Goal: Information Seeking & Learning: Check status

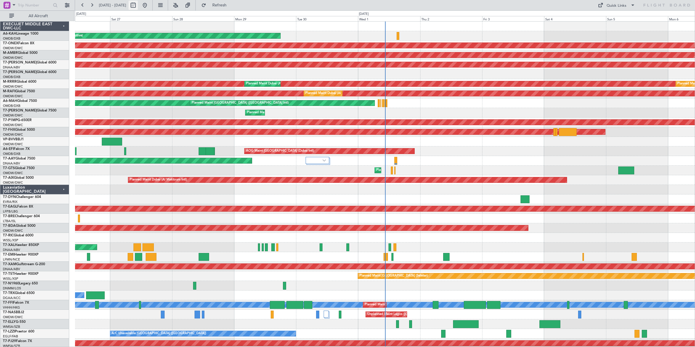
click at [138, 6] on button at bounding box center [133, 5] width 9 height 9
select select "9"
select select "2025"
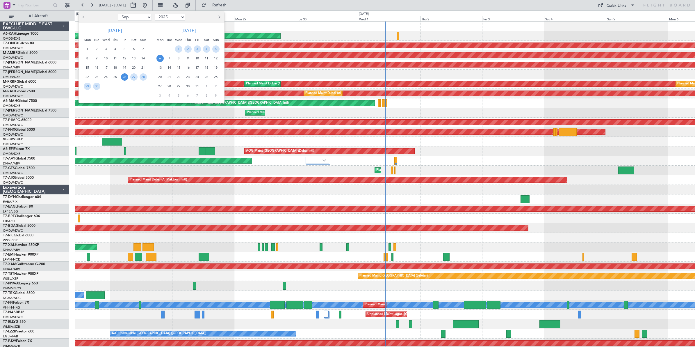
drag, startPoint x: 143, startPoint y: 16, endPoint x: 141, endPoint y: 19, distance: 3.6
click at [143, 16] on select "Jan Feb Mar Apr May Jun [DATE] Aug Sep Oct Nov Dec" at bounding box center [135, 17] width 34 height 7
select select "8"
click at [118, 14] on select "Jan Feb Mar Apr May Jun [DATE] Aug Sep Oct Nov Dec" at bounding box center [135, 17] width 34 height 7
click at [97, 59] on span "5" at bounding box center [96, 58] width 7 height 7
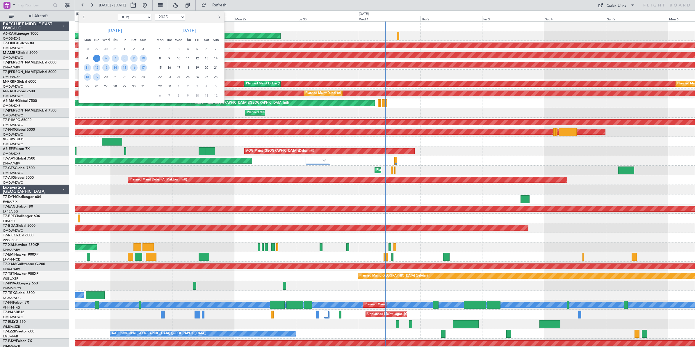
click at [97, 59] on span "5" at bounding box center [96, 58] width 7 height 7
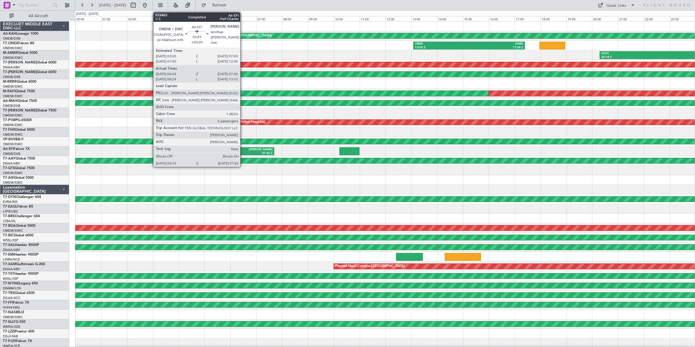
click at [243, 152] on div "07:42 Z" at bounding box center [251, 153] width 44 height 4
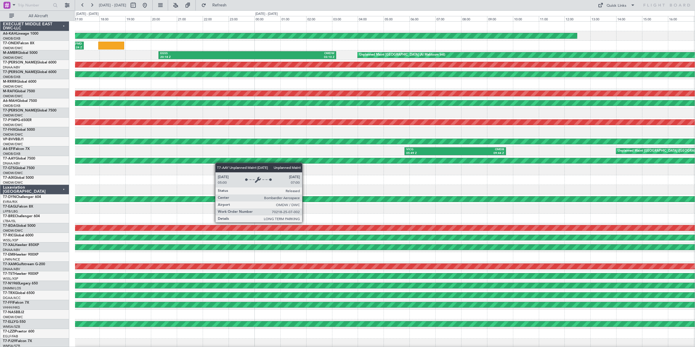
click at [151, 158] on div "Planned Maint [GEOGRAPHIC_DATA] ([GEOGRAPHIC_DATA]) ORER 13:05 Z LFMD 17:24 Z E…" at bounding box center [385, 195] width 620 height 346
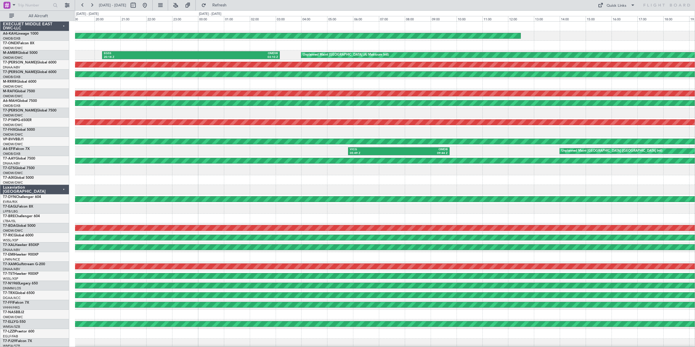
click at [478, 155] on div "VICG 05:49 Z OMDB 09:44 Z Unplanned Maint [GEOGRAPHIC_DATA] ([GEOGRAPHIC_DATA] …" at bounding box center [385, 151] width 620 height 10
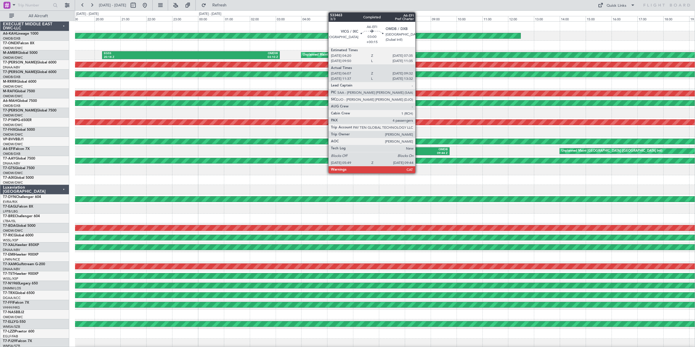
click at [418, 152] on div "09:44 Z" at bounding box center [423, 153] width 49 height 4
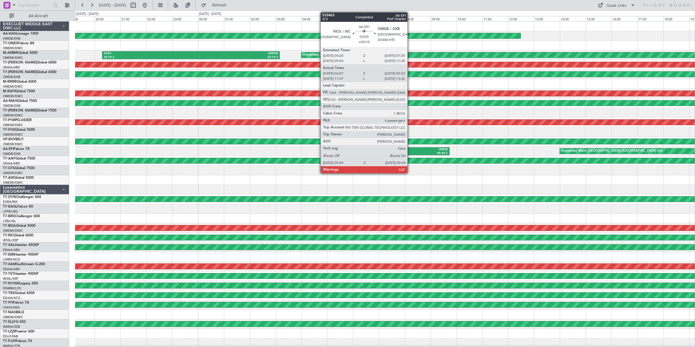
click at [410, 152] on div "09:44 Z" at bounding box center [423, 153] width 49 height 4
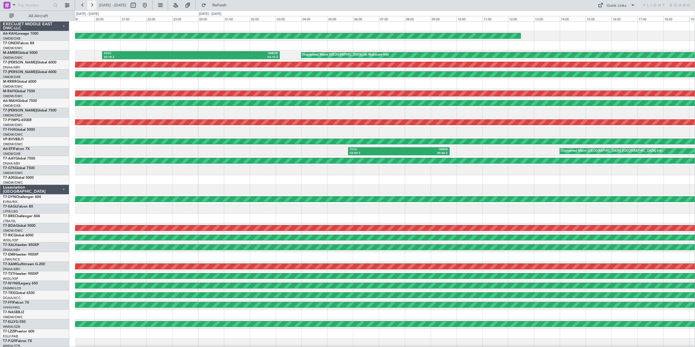
click at [94, 6] on button at bounding box center [91, 5] width 9 height 9
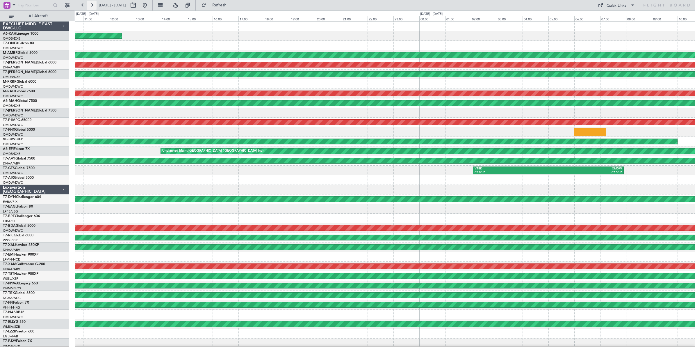
click at [93, 6] on button at bounding box center [91, 5] width 9 height 9
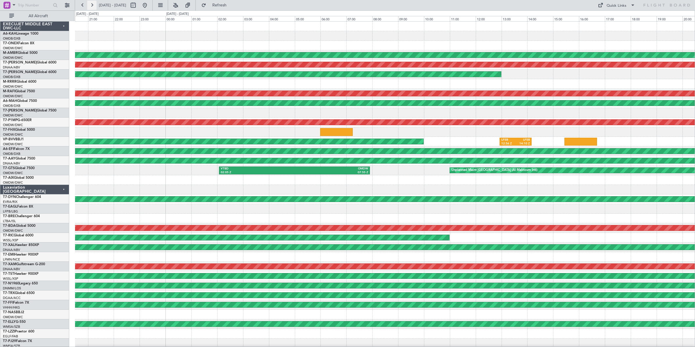
click at [93, 6] on button at bounding box center [91, 5] width 9 height 9
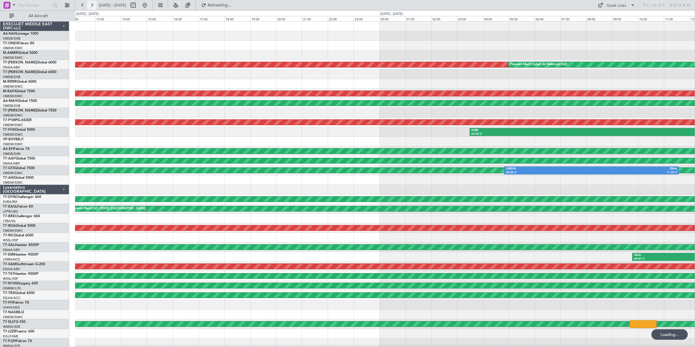
click at [93, 6] on button at bounding box center [91, 5] width 9 height 9
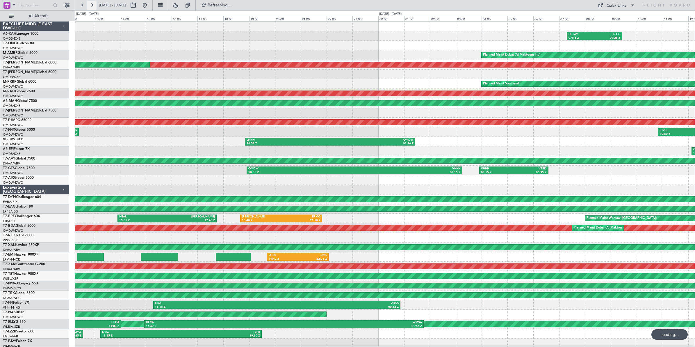
click at [93, 6] on button at bounding box center [91, 5] width 9 height 9
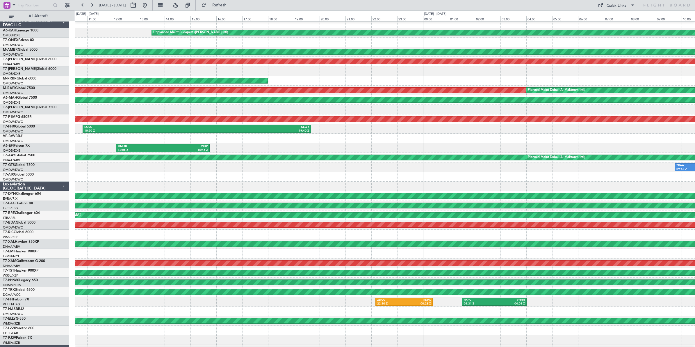
scroll to position [20, 0]
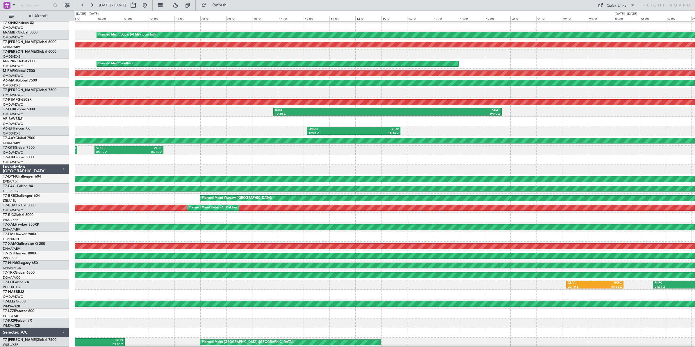
click at [628, 125] on div "Unplanned Maint Budapest ([PERSON_NAME] Intl) EGGW 07:18 Z LHBP 09:26 Z Planned…" at bounding box center [385, 174] width 620 height 346
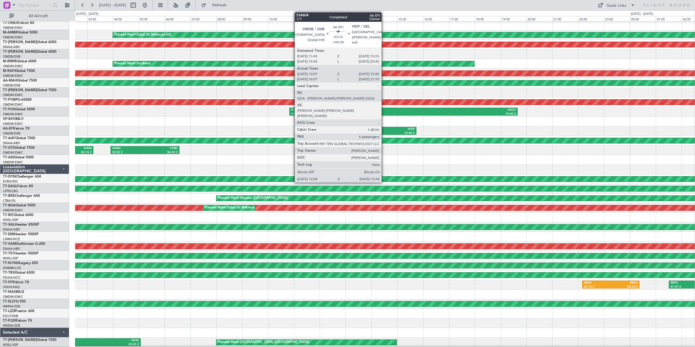
click at [384, 131] on div "15:45 Z" at bounding box center [392, 133] width 45 height 4
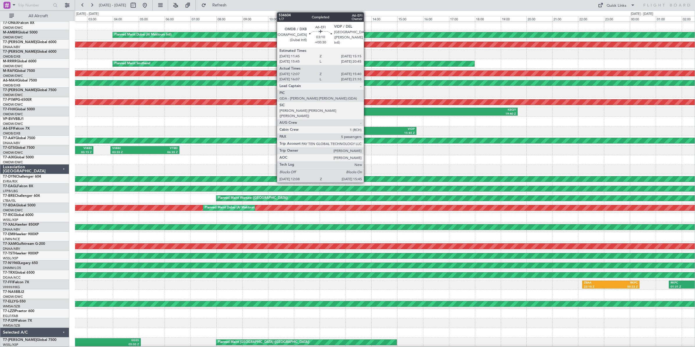
click at [367, 131] on div "12:08 Z" at bounding box center [347, 133] width 45 height 4
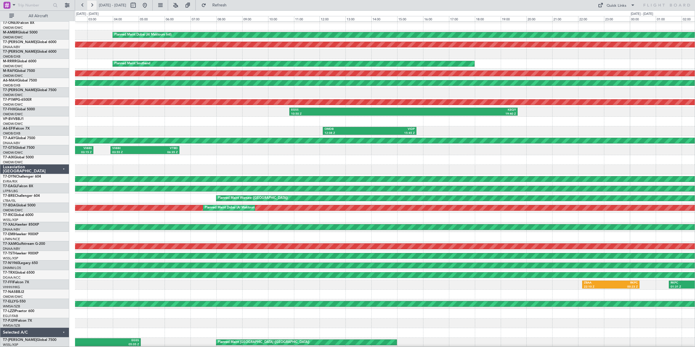
click at [92, 5] on button at bounding box center [91, 5] width 9 height 9
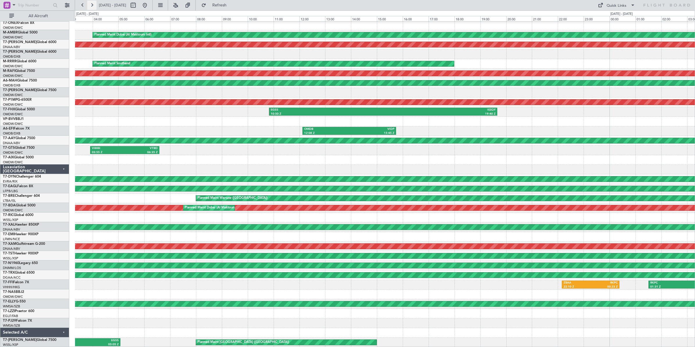
click at [92, 5] on button at bounding box center [91, 5] width 9 height 9
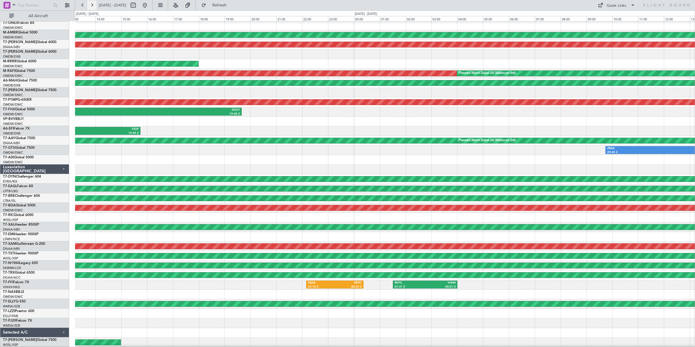
click at [92, 5] on button at bounding box center [91, 5] width 9 height 9
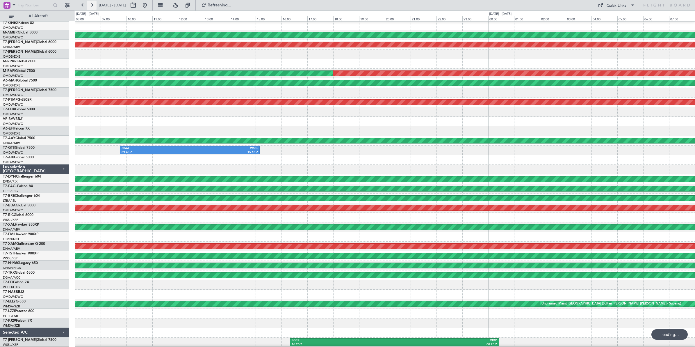
click at [92, 5] on button at bounding box center [91, 5] width 9 height 9
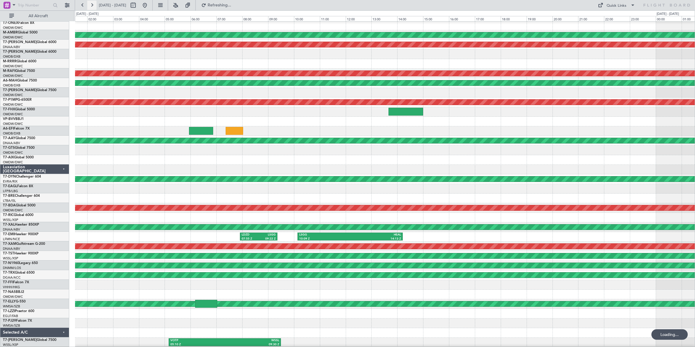
click at [92, 5] on button at bounding box center [91, 5] width 9 height 9
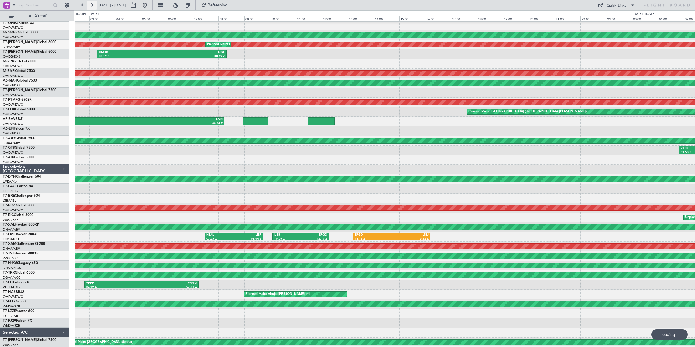
click at [92, 5] on button at bounding box center [91, 5] width 9 height 9
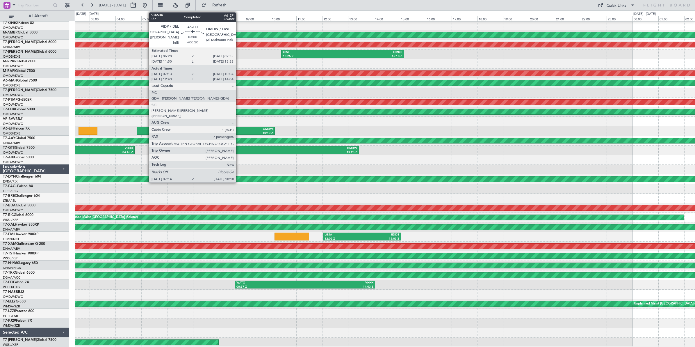
click at [239, 131] on div "10:10 Z" at bounding box center [255, 133] width 36 height 4
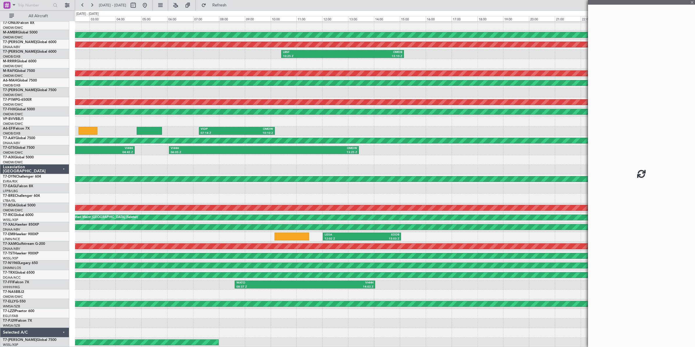
click at [239, 131] on div "10:10 Z" at bounding box center [255, 133] width 36 height 4
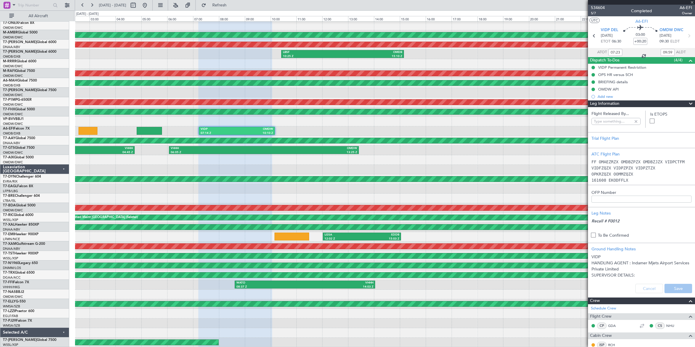
type input "[PERSON_NAME] ([PERSON_NAME])"
type input "7030"
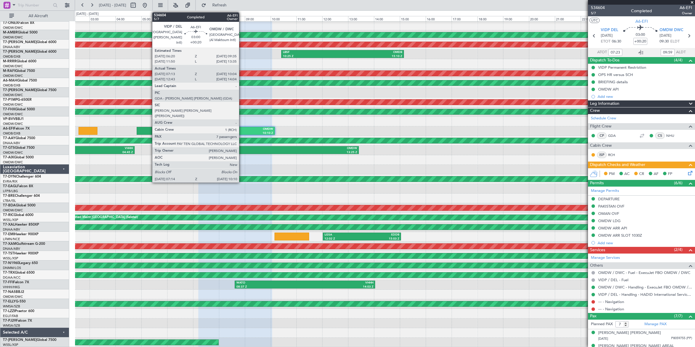
click at [242, 130] on div "OMDW" at bounding box center [255, 129] width 36 height 4
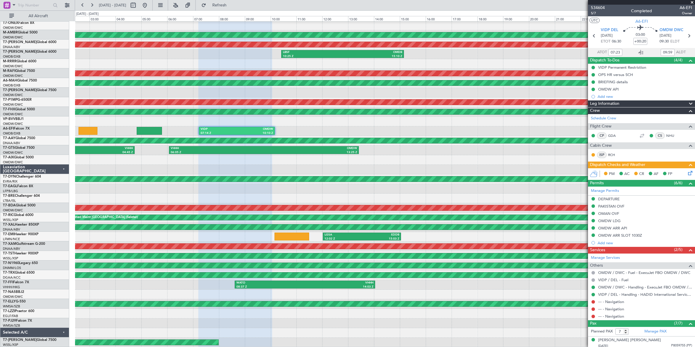
type input "[PERSON_NAME] ([PERSON_NAME])"
type input "7030"
click at [138, 6] on button at bounding box center [133, 5] width 9 height 9
select select "8"
select select "2025"
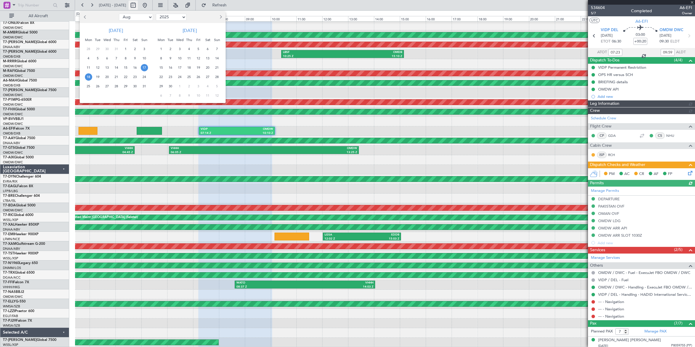
type input "[PERSON_NAME] ([PERSON_NAME])"
type input "7030"
click at [124, 50] on span "1" at bounding box center [125, 48] width 7 height 7
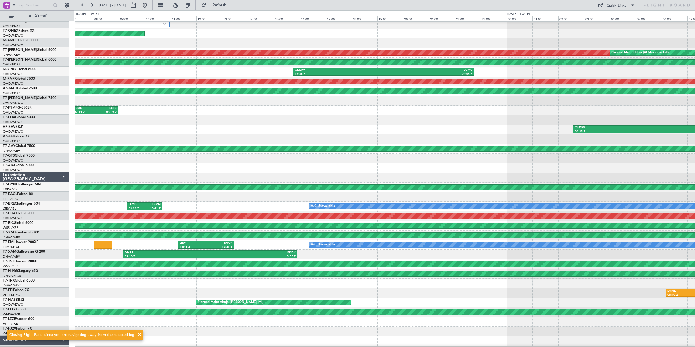
scroll to position [11, 0]
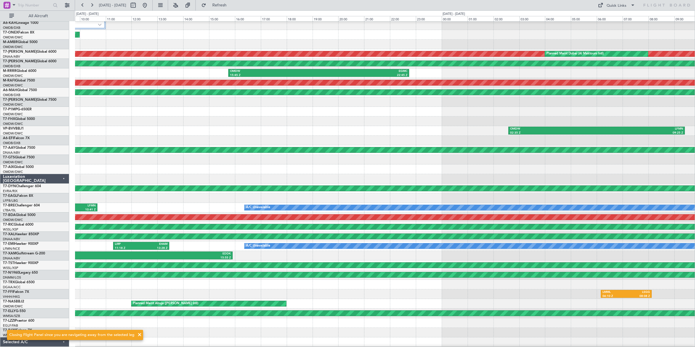
click at [263, 119] on div at bounding box center [385, 121] width 620 height 10
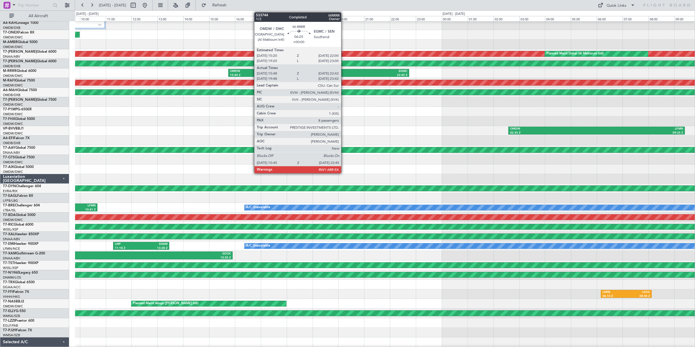
click at [344, 73] on div "EGMC" at bounding box center [363, 71] width 89 height 4
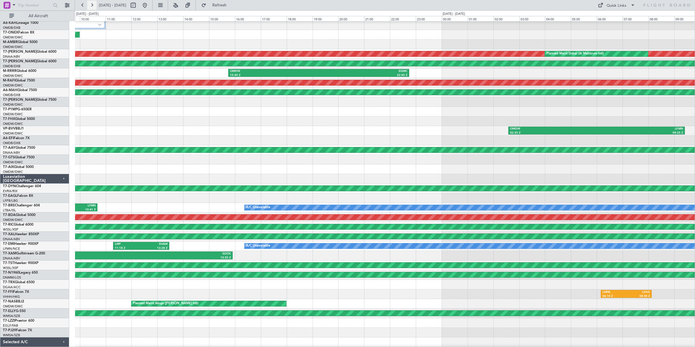
click at [92, 6] on button at bounding box center [91, 5] width 9 height 9
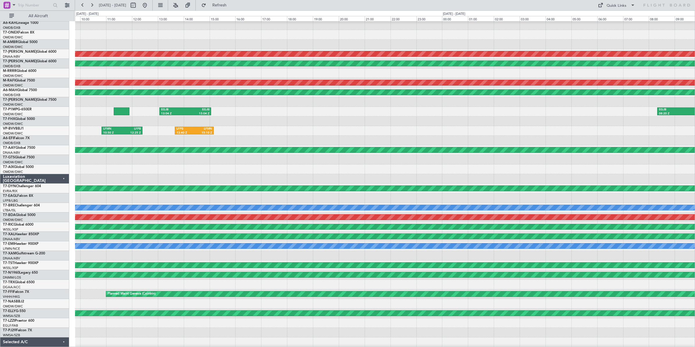
scroll to position [20, 0]
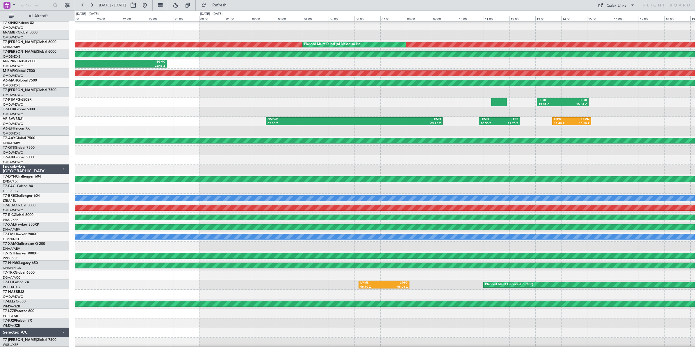
click at [611, 112] on div "AOG Maint Dubai (Al Maktoum Intl) Planned Maint [GEOGRAPHIC_DATA] (Al Maktoum I…" at bounding box center [385, 174] width 620 height 346
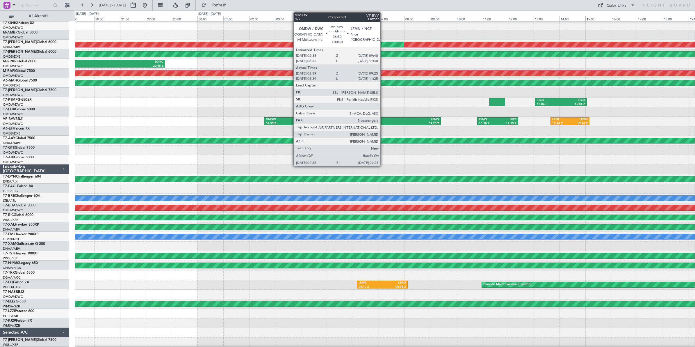
click at [383, 122] on div "09:25 Z" at bounding box center [395, 124] width 87 height 4
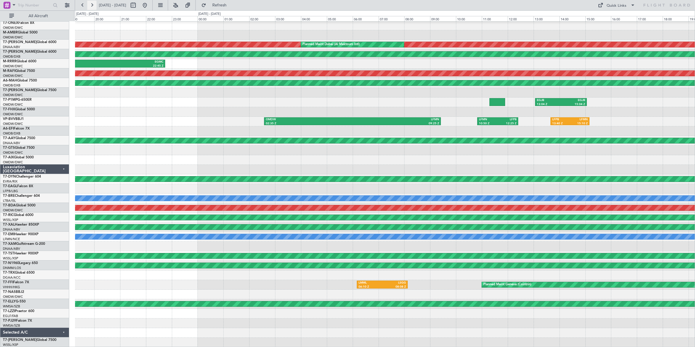
click at [92, 7] on button at bounding box center [91, 5] width 9 height 9
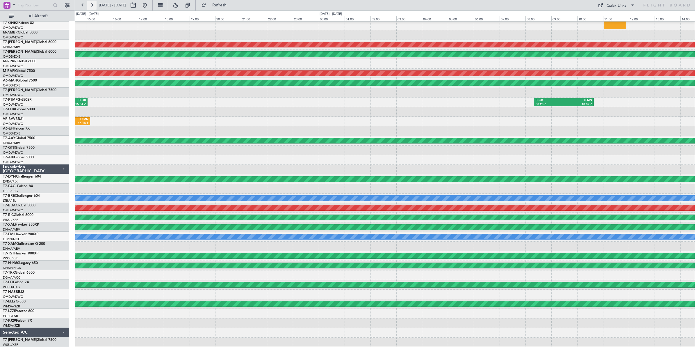
click at [92, 7] on button at bounding box center [91, 5] width 9 height 9
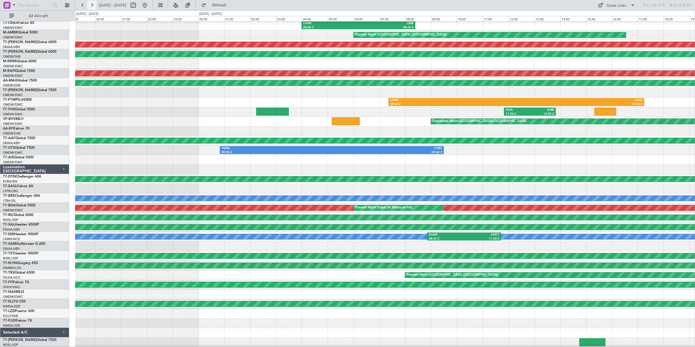
click at [92, 7] on button at bounding box center [91, 5] width 9 height 9
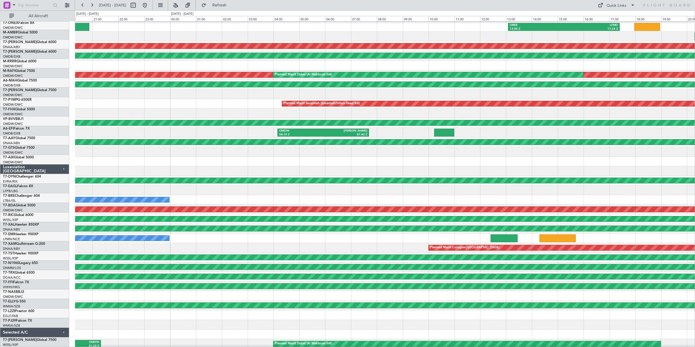
scroll to position [8, 0]
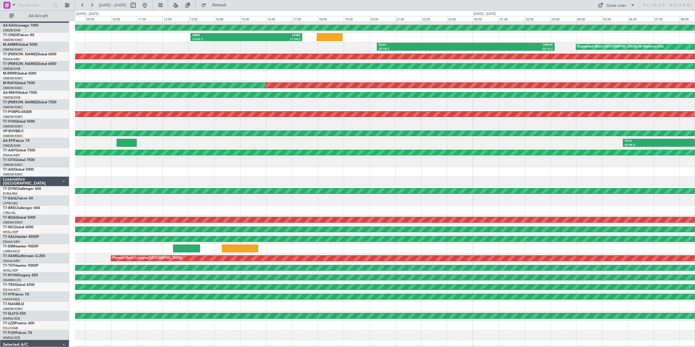
click at [102, 46] on div "EGSS 20:18 Z OMDW 03:10 Z Unplanned Maint [GEOGRAPHIC_DATA] (Al Maktoum Intl)" at bounding box center [385, 47] width 620 height 10
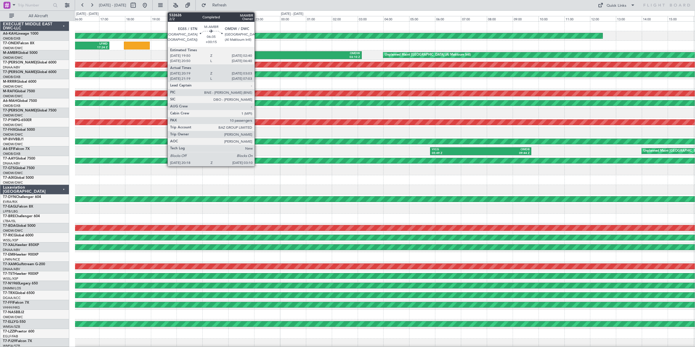
click at [257, 54] on div "EGSS" at bounding box center [229, 53] width 87 height 4
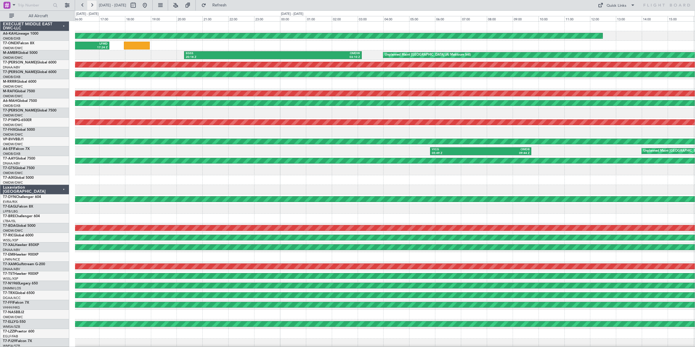
click at [92, 6] on button at bounding box center [91, 5] width 9 height 9
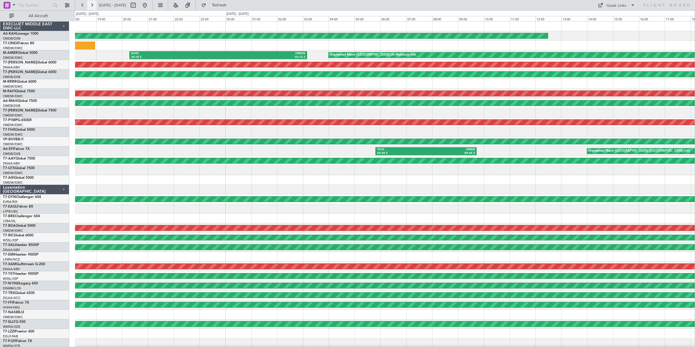
click at [92, 6] on button at bounding box center [91, 5] width 9 height 9
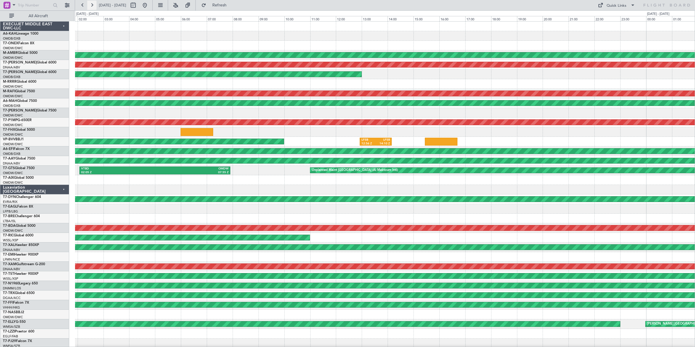
click at [92, 6] on button at bounding box center [91, 5] width 9 height 9
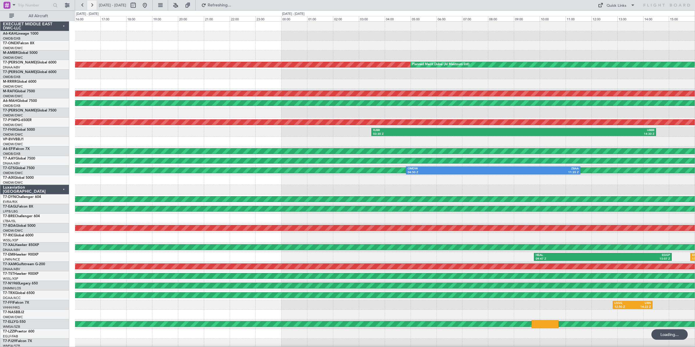
click at [92, 6] on button at bounding box center [91, 5] width 9 height 9
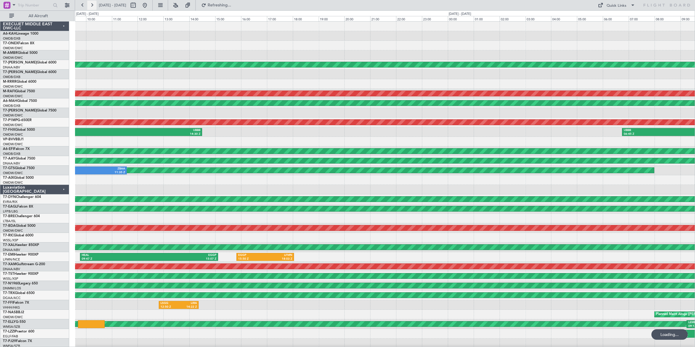
click at [92, 6] on button at bounding box center [91, 5] width 9 height 9
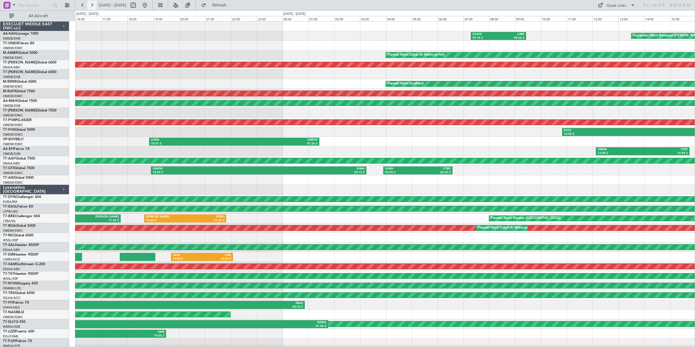
click at [92, 6] on button at bounding box center [91, 5] width 9 height 9
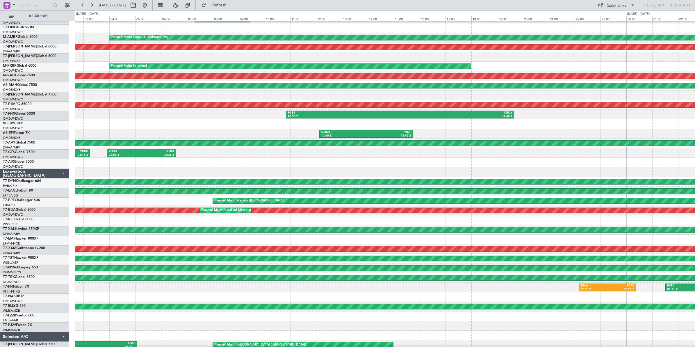
scroll to position [20, 0]
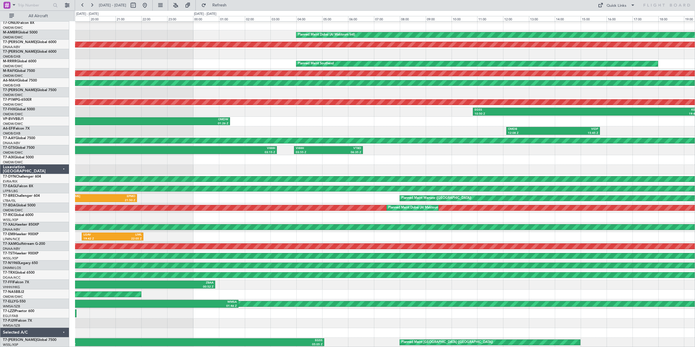
click at [695, 107] on html "[DATE] - [DATE] Refresh Quick Links All Aircraft Unplanned Maint Budapest ([PER…" at bounding box center [347, 173] width 695 height 347
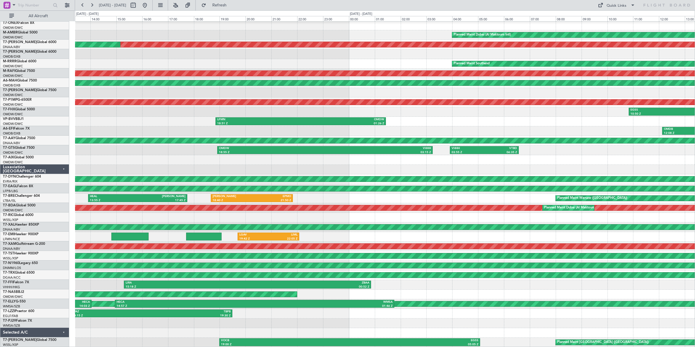
click at [422, 117] on div "LFMN 18:51 Z OMDW 01:26 Z" at bounding box center [385, 122] width 620 height 10
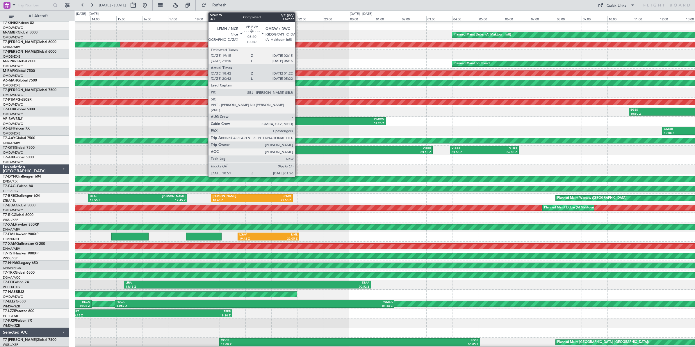
click at [298, 120] on div "LFMN" at bounding box center [258, 119] width 83 height 4
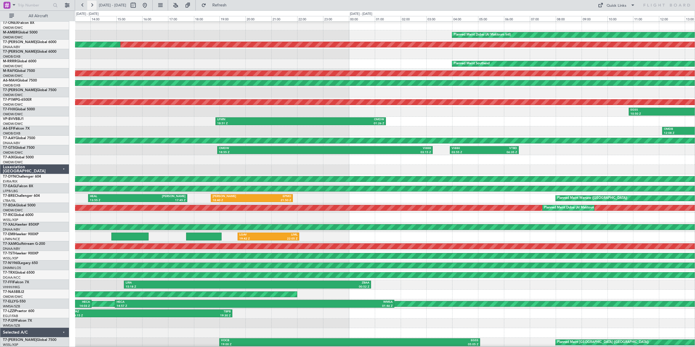
click at [90, 7] on button at bounding box center [91, 5] width 9 height 9
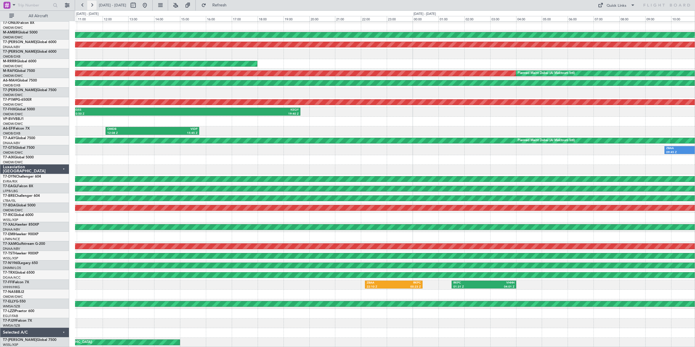
click at [90, 7] on button at bounding box center [91, 5] width 9 height 9
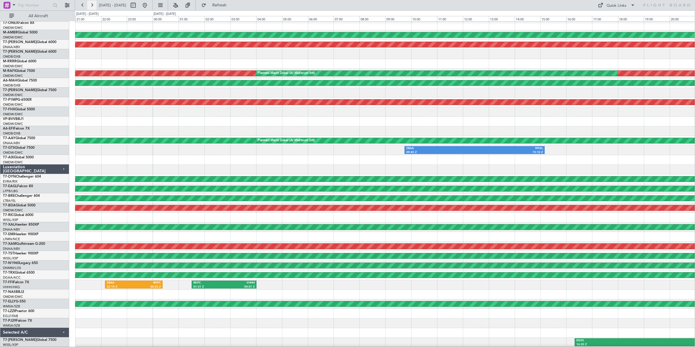
click at [90, 7] on button at bounding box center [91, 5] width 9 height 9
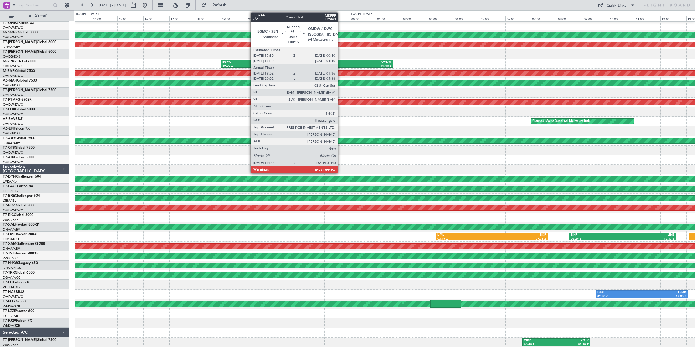
click at [341, 65] on div "01:40 Z" at bounding box center [349, 66] width 84 height 4
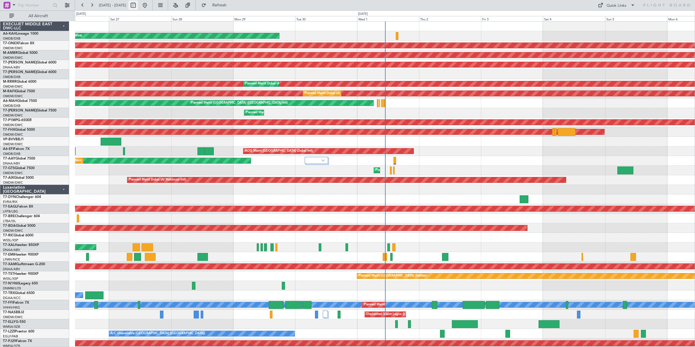
click at [138, 5] on button at bounding box center [133, 5] width 9 height 9
select select "9"
select select "2025"
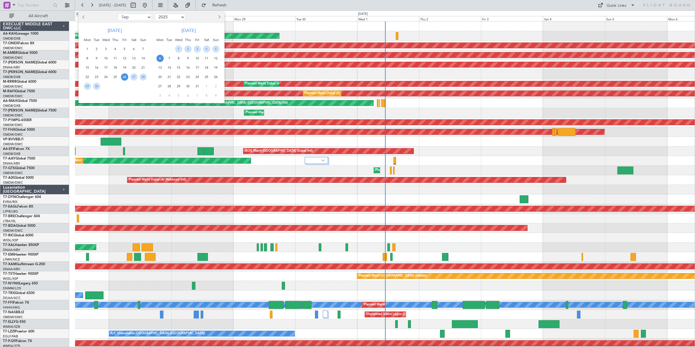
click at [147, 17] on select "Jan Feb Mar Apr May Jun [DATE] Aug Sep Oct Nov Dec" at bounding box center [135, 17] width 34 height 7
select select "8"
click at [118, 14] on select "Jan Feb Mar Apr May Jun [DATE] Aug Sep Oct Nov Dec" at bounding box center [135, 17] width 34 height 7
click at [134, 67] on span "16" at bounding box center [133, 67] width 7 height 7
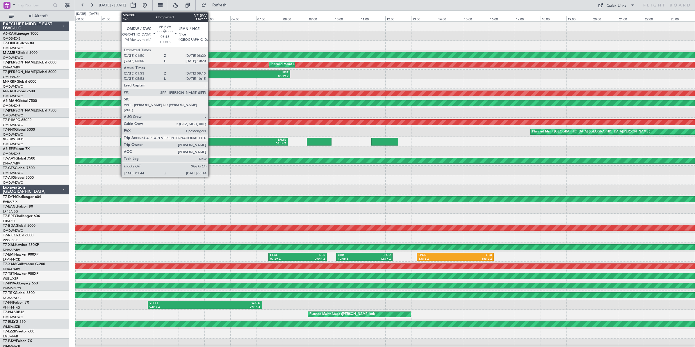
click at [211, 140] on div "LFMN" at bounding box center [245, 140] width 82 height 4
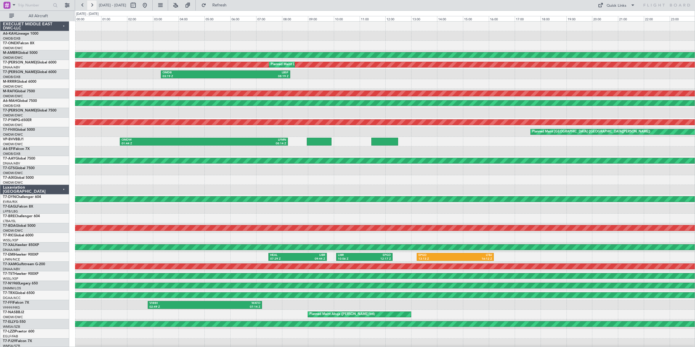
click at [94, 6] on button at bounding box center [91, 5] width 9 height 9
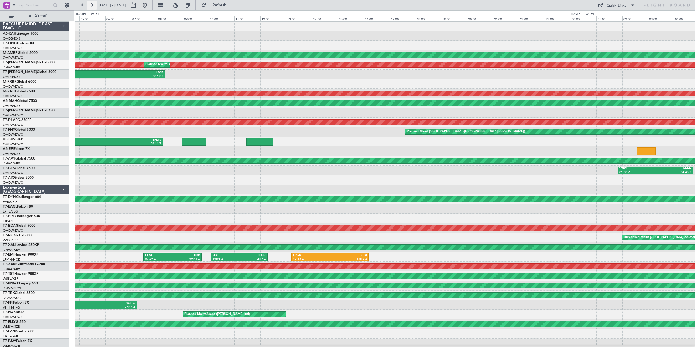
click at [94, 6] on button at bounding box center [91, 5] width 9 height 9
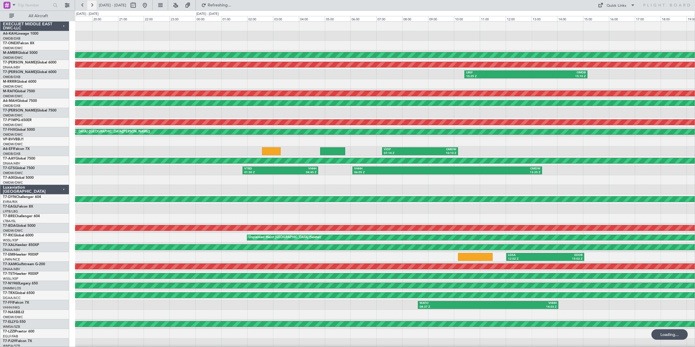
click at [94, 6] on button at bounding box center [91, 5] width 9 height 9
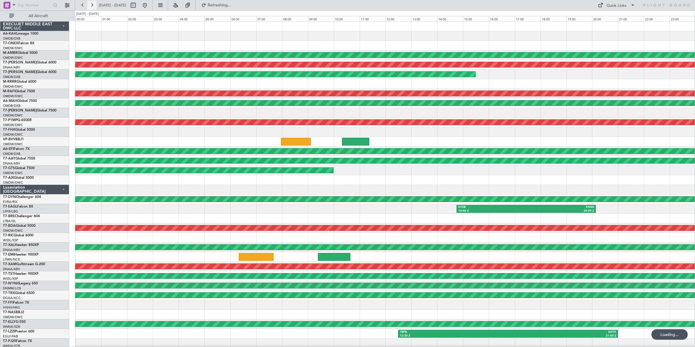
click at [94, 6] on button at bounding box center [91, 5] width 9 height 9
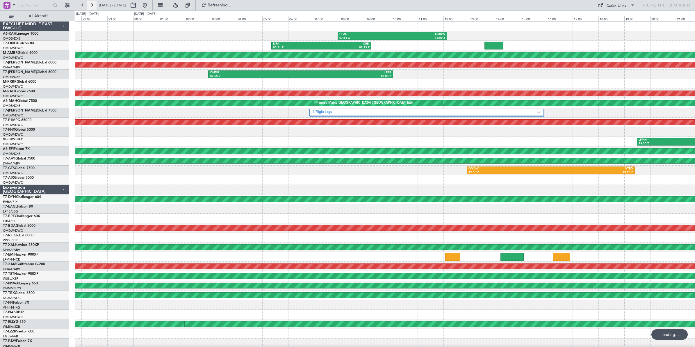
click at [94, 6] on button at bounding box center [91, 5] width 9 height 9
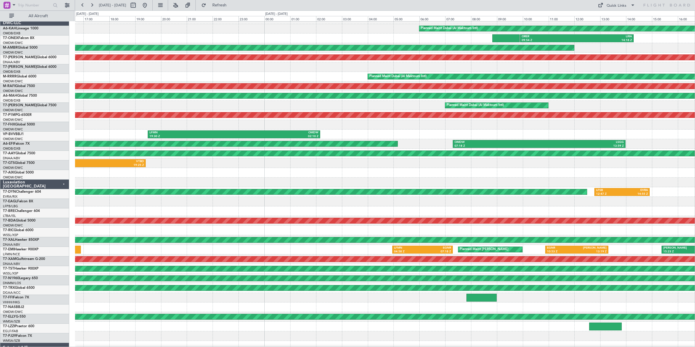
scroll to position [7, 0]
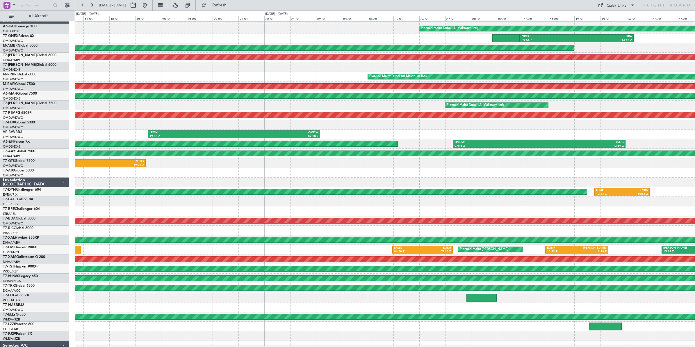
click at [373, 128] on div at bounding box center [385, 125] width 620 height 10
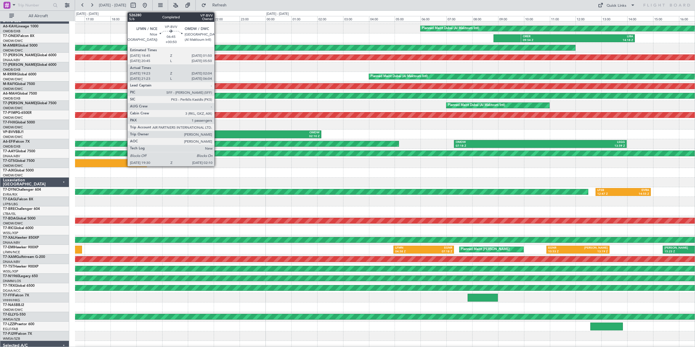
click at [217, 135] on div "19:30 Z" at bounding box center [193, 136] width 84 height 4
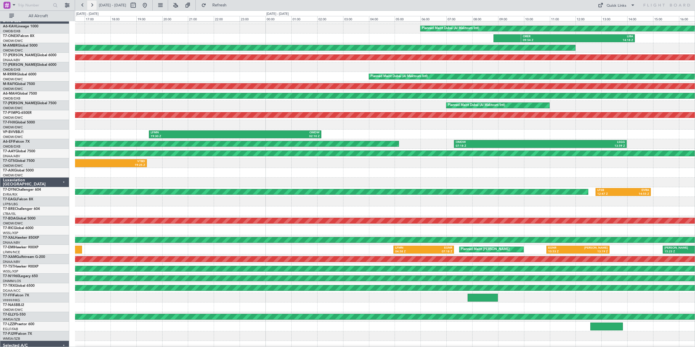
click at [93, 6] on button at bounding box center [91, 5] width 9 height 9
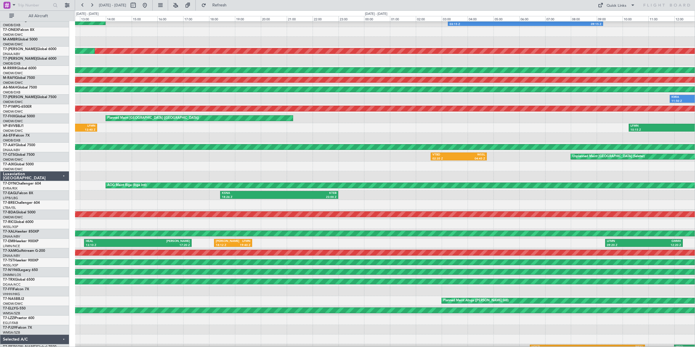
click at [95, 136] on div at bounding box center [385, 138] width 620 height 10
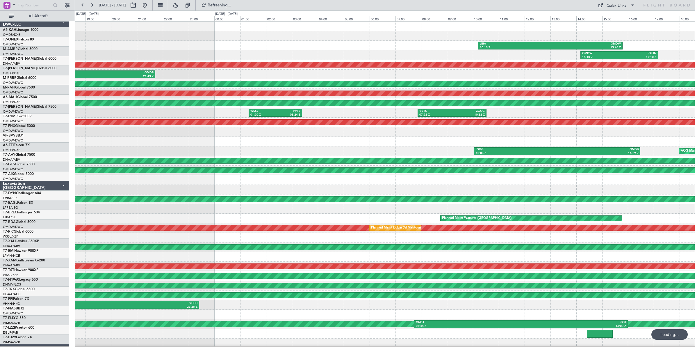
scroll to position [0, 0]
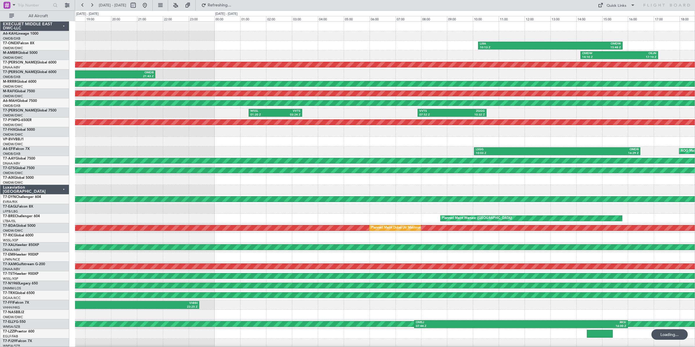
click at [199, 149] on div "LIRA 10:13 Z OMDW 15:48 Z OMDW 14:10 Z OEJN 17:10 Z AOG Maint Dubai (Al Maktoum…" at bounding box center [385, 195] width 620 height 346
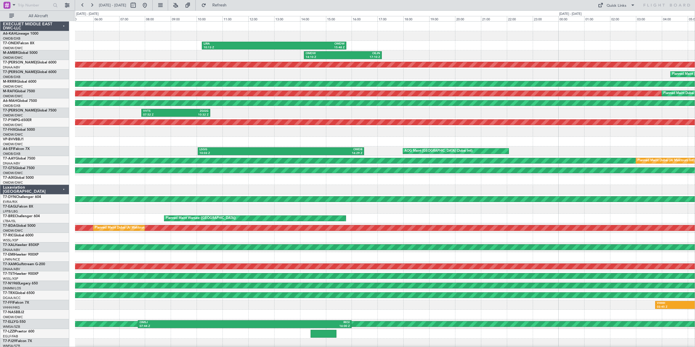
click at [300, 146] on div "LIRA 10:13 Z OMDW 15:48 Z Planned Maint Dubai (Al Maktoum Intl) OMDW 14:10 Z OE…" at bounding box center [385, 195] width 620 height 346
click at [83, 6] on button at bounding box center [82, 5] width 9 height 9
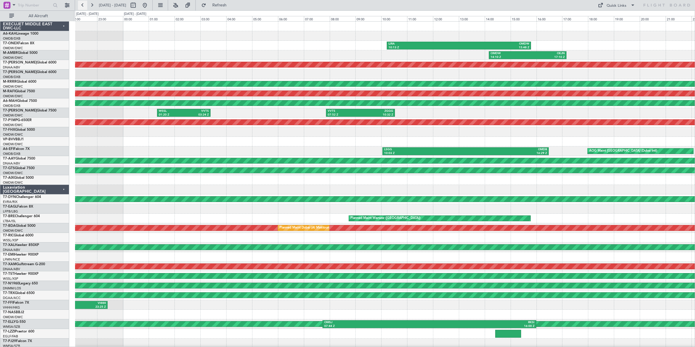
click at [83, 6] on button at bounding box center [82, 5] width 9 height 9
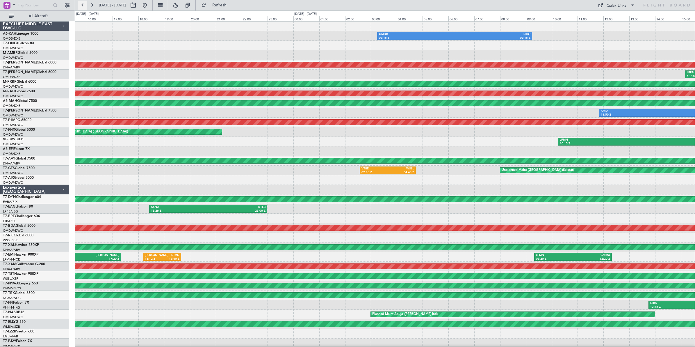
click at [83, 6] on button at bounding box center [82, 5] width 9 height 9
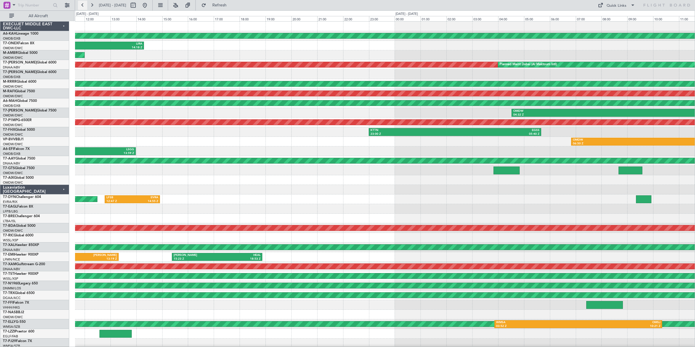
click at [83, 6] on button at bounding box center [82, 5] width 9 height 9
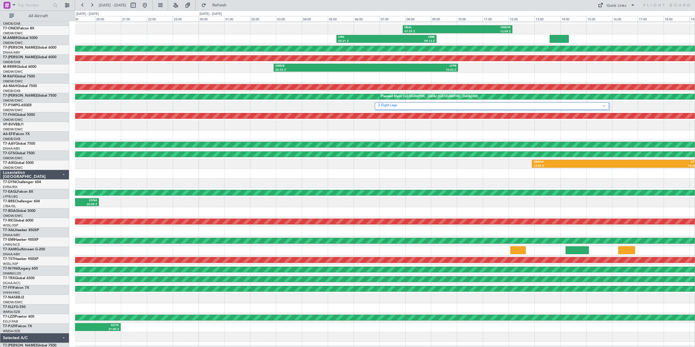
click at [535, 169] on div at bounding box center [385, 174] width 620 height 10
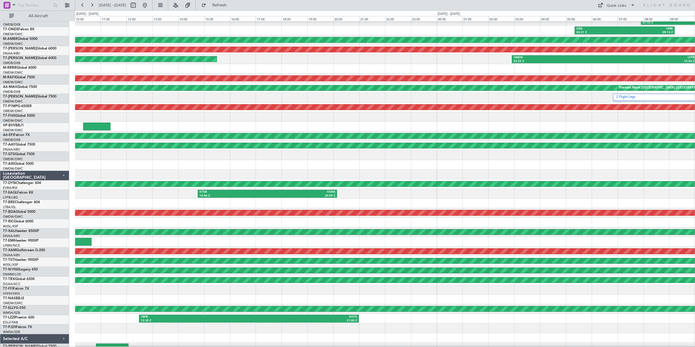
click at [449, 173] on div at bounding box center [385, 175] width 620 height 10
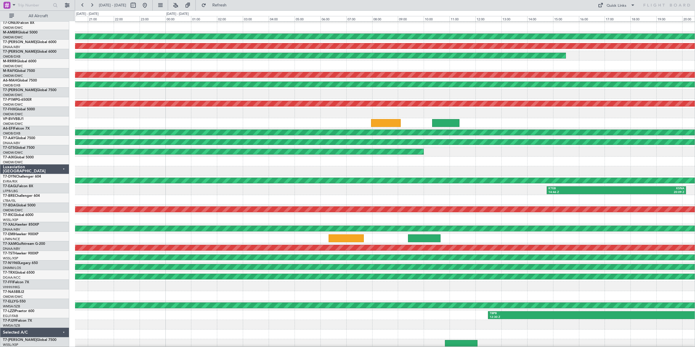
click at [471, 170] on div at bounding box center [385, 171] width 620 height 10
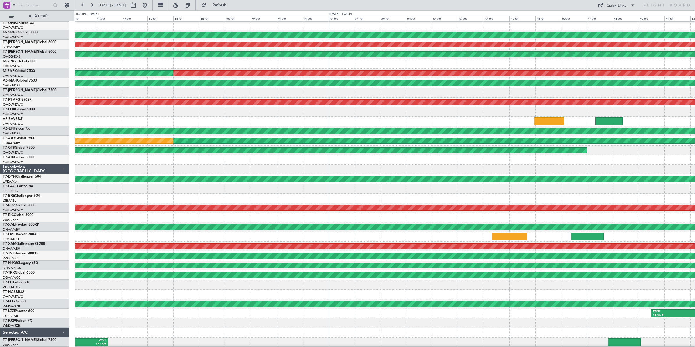
click at [419, 166] on div "LSGG 09:53 Z LIRA 11:12 Z Planned Maint Dubai (Al Maktoum Intl) AOG Maint Dubai…" at bounding box center [385, 174] width 620 height 346
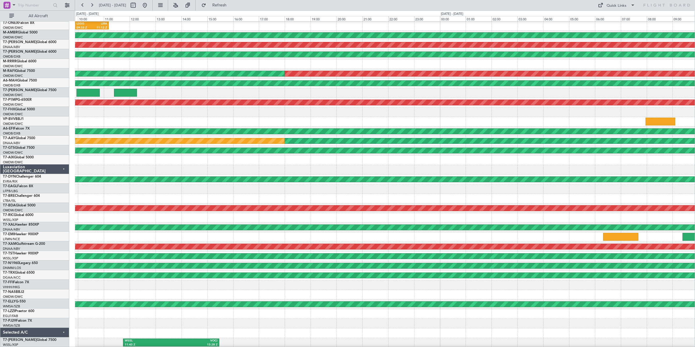
scroll to position [20, 0]
click at [357, 163] on div "LSGG 09:53 Z LIRA 11:12 Z Planned Maint Dubai (Al Maktoum Intl) AOG Maint Dubai…" at bounding box center [385, 175] width 620 height 346
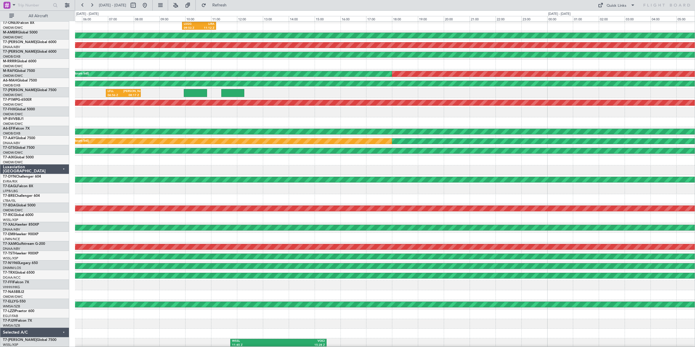
click at [162, 170] on div at bounding box center [385, 170] width 620 height 10
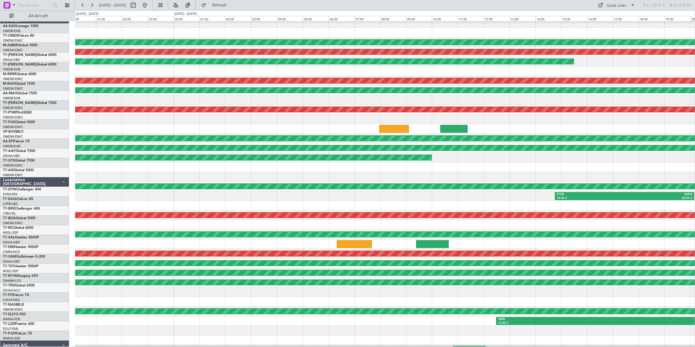
click at [65, 167] on div "Planned Maint Dubai (Al Maktoum Intl) AOG Maint Dubai (Al Maktoum Intl) Planned…" at bounding box center [347, 178] width 695 height 336
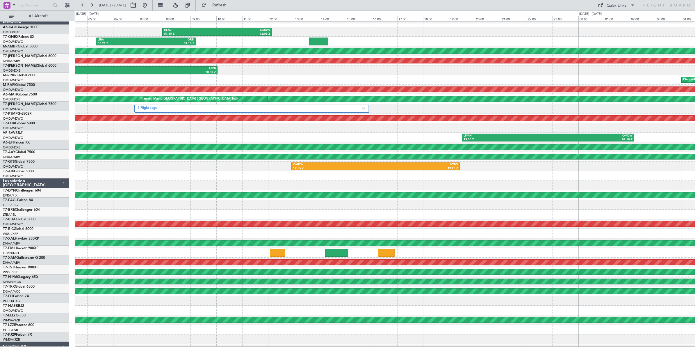
click at [96, 178] on div at bounding box center [385, 176] width 620 height 10
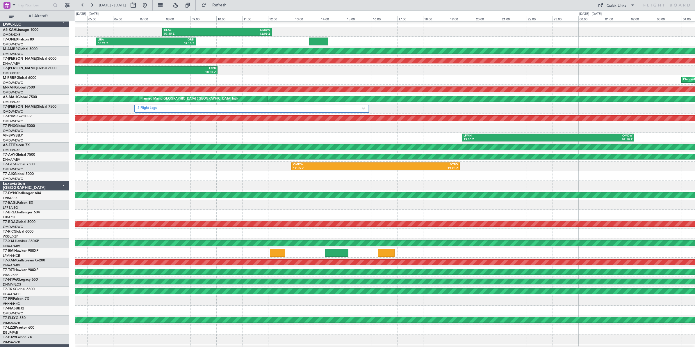
scroll to position [0, 0]
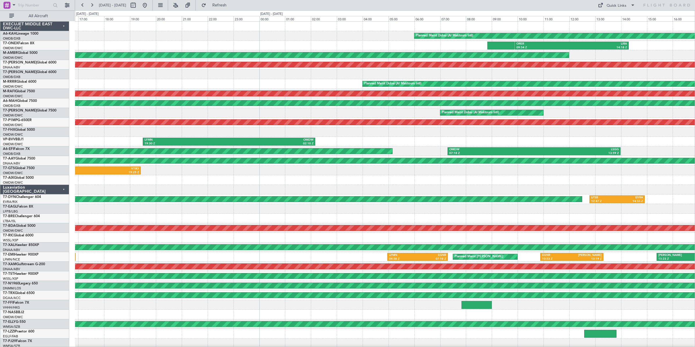
click at [227, 176] on div at bounding box center [385, 180] width 620 height 10
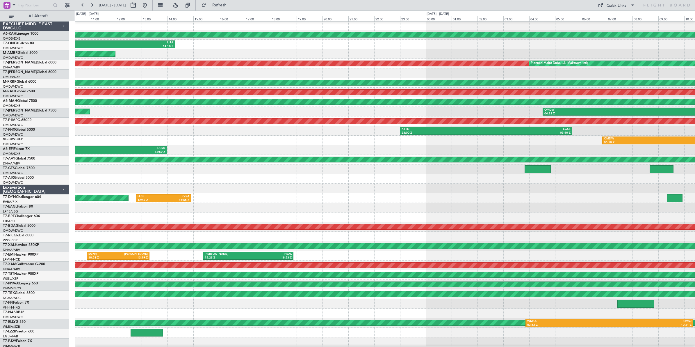
click at [515, 150] on div "OMDW 07:18 Z LSGG 13:59 Z Planned Maint Dubai (Al Maktoum Intl)" at bounding box center [385, 150] width 620 height 10
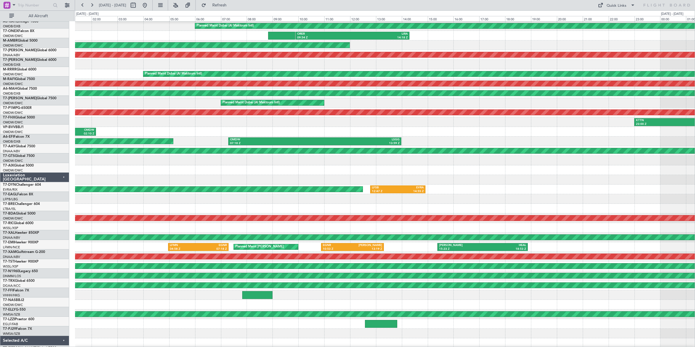
scroll to position [10, 0]
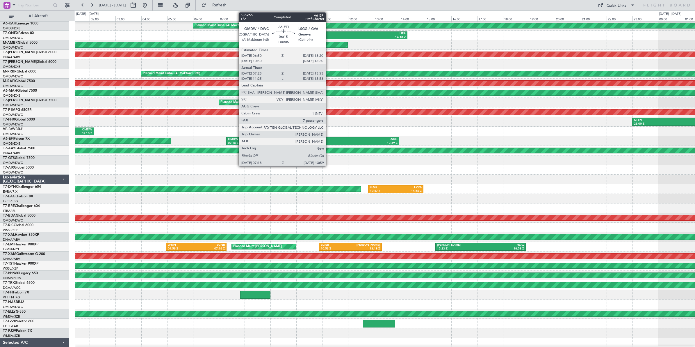
click at [329, 141] on div "13:59 Z" at bounding box center [355, 143] width 85 height 4
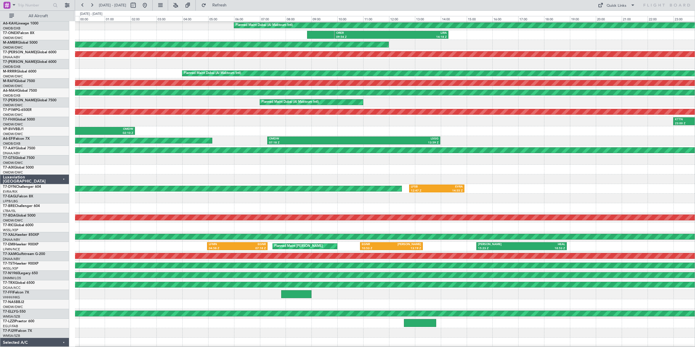
scroll to position [20, 0]
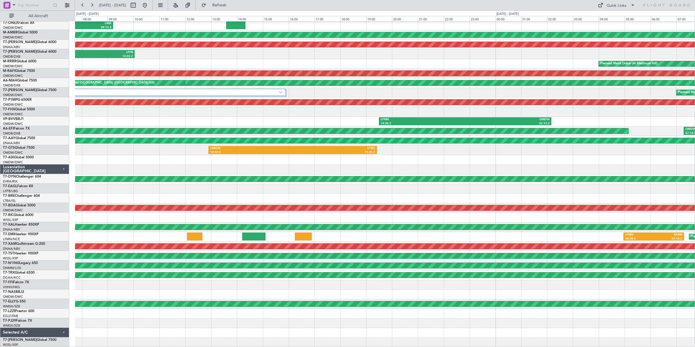
click at [622, 108] on div "Planned Maint Dubai (Al Maktoum Intl) HEAL 07:55 Z OMDW 12:09 Z LIRA 05:21 Z OR…" at bounding box center [385, 174] width 620 height 346
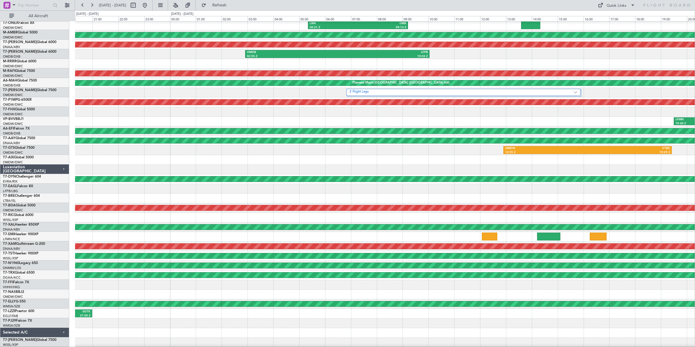
click at [508, 105] on div "HEAL 07:55 Z OMDW 12:09 Z LIRA 05:21 Z ORBI 09:13 Z Planned Maint Dubai (Al Mak…" at bounding box center [385, 174] width 620 height 346
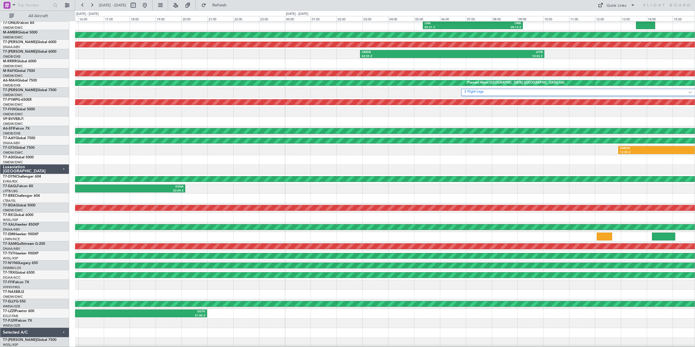
click at [464, 101] on div "HEAL 07:55 Z OMDW 12:09 Z LIRA 05:21 Z ORBI 09:13 Z Planned Maint Dubai (Al Mak…" at bounding box center [385, 174] width 620 height 346
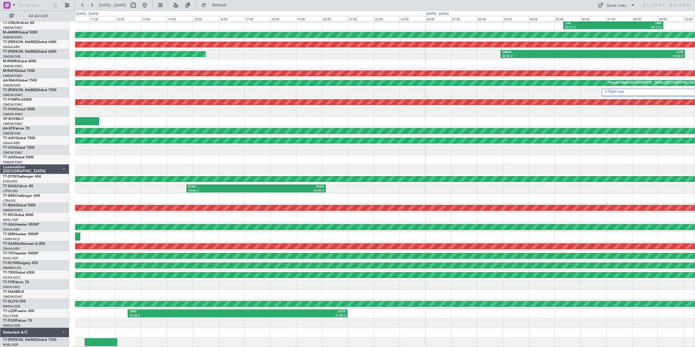
click at [429, 103] on div "HEAL 07:55 Z OMDW 12:09 Z LIRA 05:21 Z ORBI 09:13 Z Planned Maint Dubai (Al Mak…" at bounding box center [385, 174] width 620 height 346
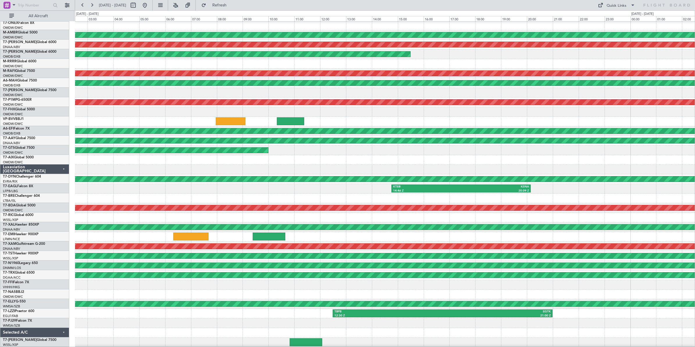
click at [262, 117] on div at bounding box center [385, 122] width 620 height 10
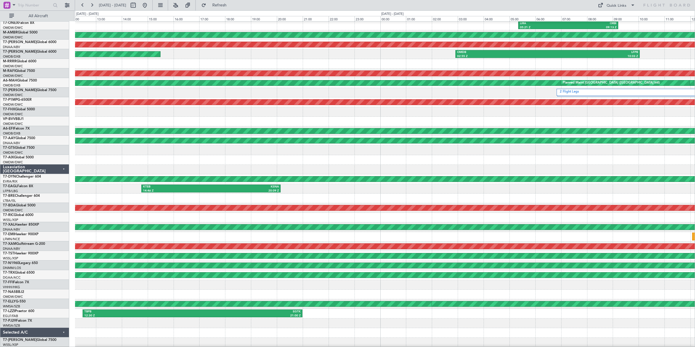
scroll to position [0, 0]
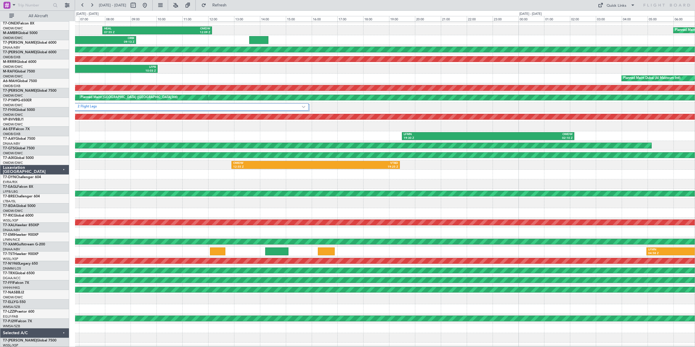
click at [58, 111] on div "HEAL 07:55 Z OMDW 12:09 Z Planned Maint Dubai (Al Maktoum Intl) LIRA 05:21 Z OR…" at bounding box center [347, 178] width 695 height 336
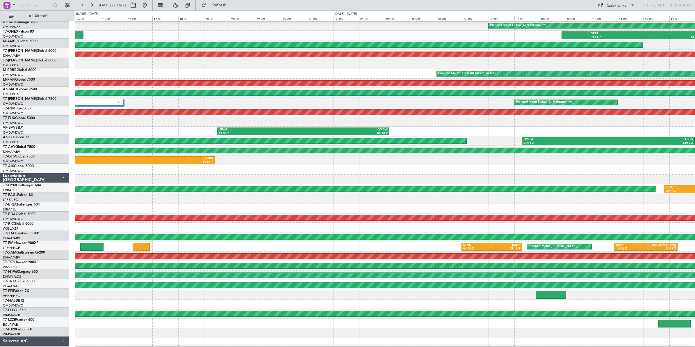
scroll to position [20, 0]
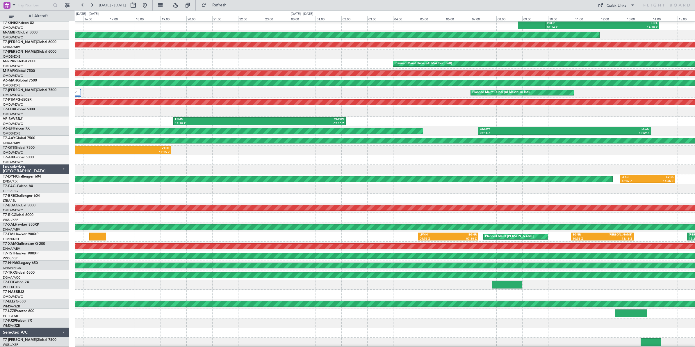
click at [405, 112] on div "Planned Maint Dubai (Al Maktoum Intl) HEAL 07:55 Z OMDW 12:09 Z ORER 09:54 Z LI…" at bounding box center [385, 174] width 620 height 346
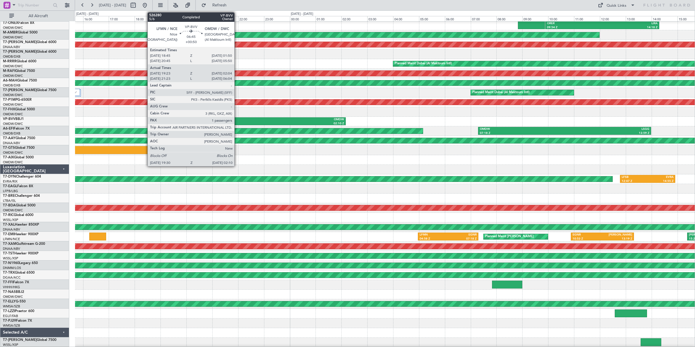
click at [237, 120] on div "LFMN" at bounding box center [217, 119] width 84 height 4
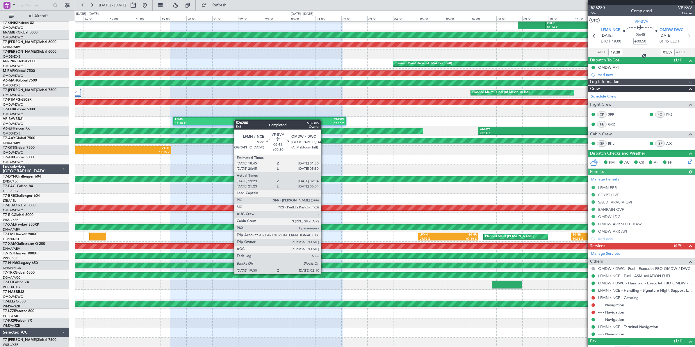
type input "Dherander Fithani (DHF)"
type input "7091"
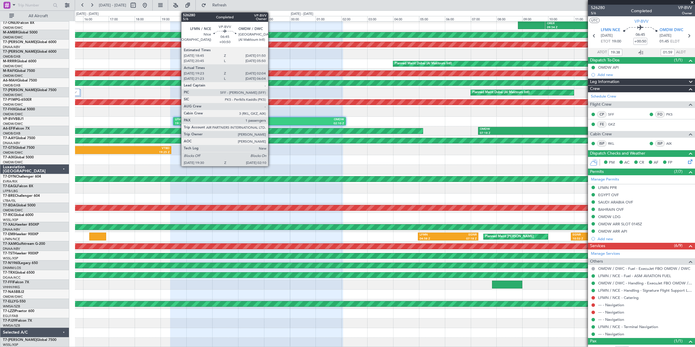
click at [271, 119] on div "OMDW" at bounding box center [301, 119] width 84 height 4
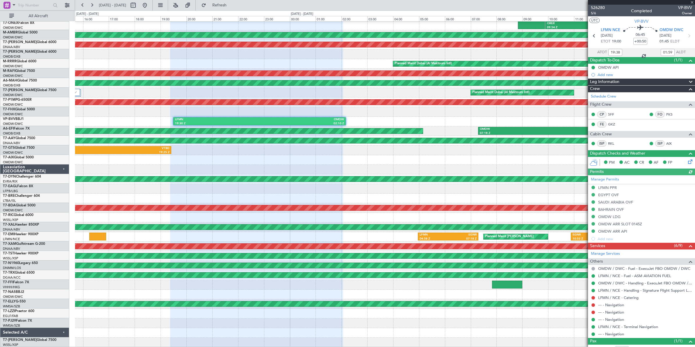
type input "Dherander Fithani (DHF)"
type input "7091"
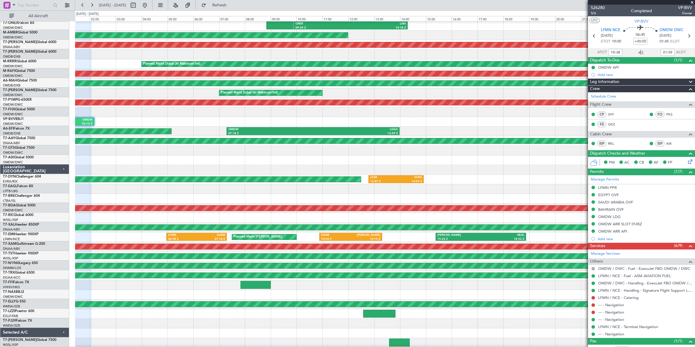
click at [193, 159] on div at bounding box center [385, 160] width 620 height 10
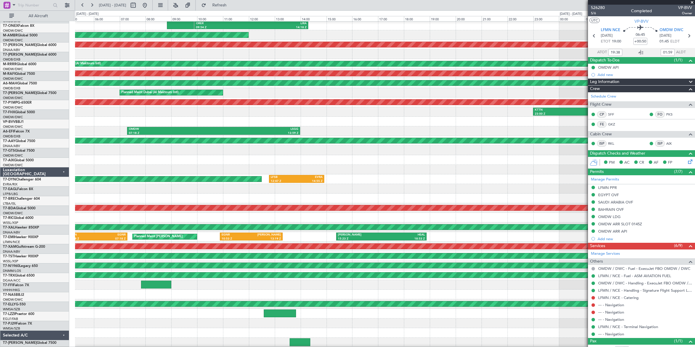
click at [220, 161] on div at bounding box center [385, 160] width 620 height 10
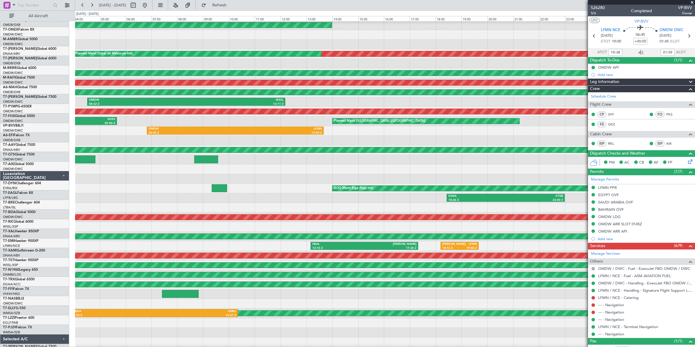
scroll to position [11, 0]
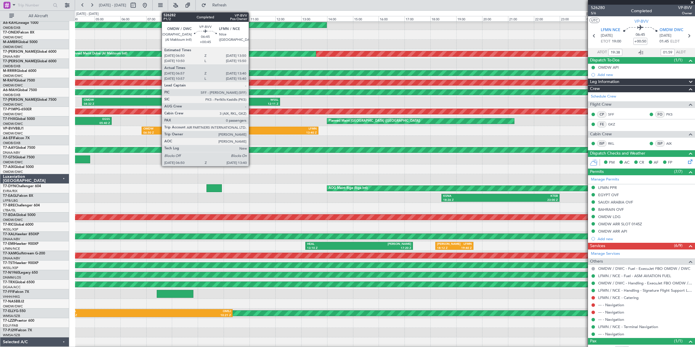
click at [252, 130] on div "LFMN" at bounding box center [273, 129] width 87 height 4
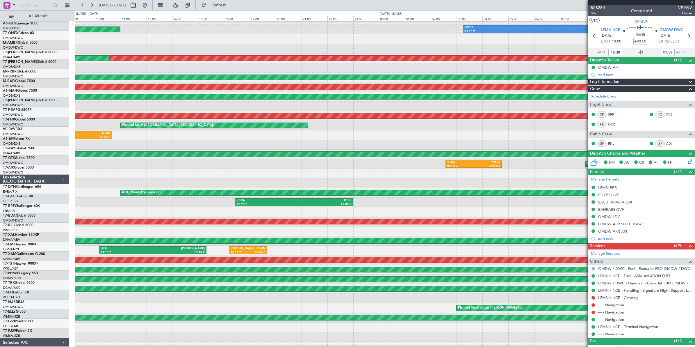
click at [258, 134] on div "OMDW 06:50 Z LFMN 13:40 Z LFMN 10:15 Z OMDW 17:00 Z" at bounding box center [385, 135] width 620 height 10
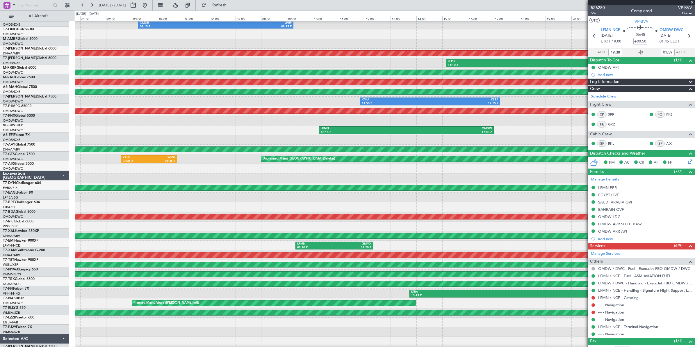
scroll to position [17, 0]
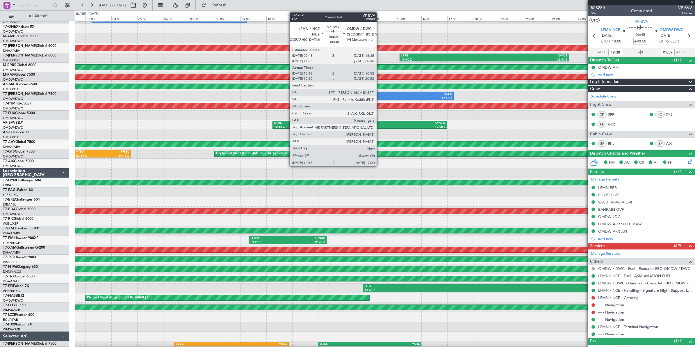
click at [380, 124] on div "OMDW" at bounding box center [403, 123] width 86 height 4
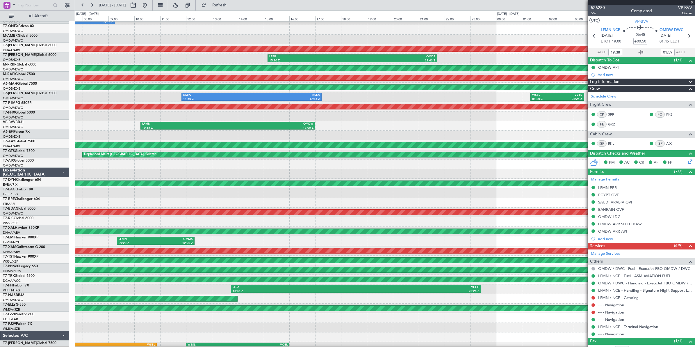
click at [268, 131] on div "LSGG 10:03 Z OMDB 16:29 Z" at bounding box center [385, 136] width 620 height 10
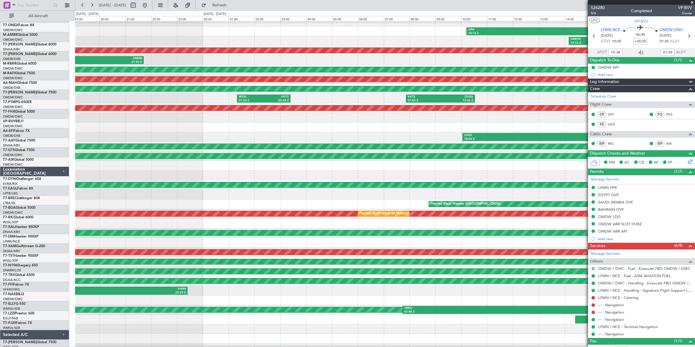
click at [216, 132] on div "LSGG 10:03 Z OMDB 16:29 Z AOG Maint Dubai (Dubai Intl)" at bounding box center [385, 137] width 620 height 10
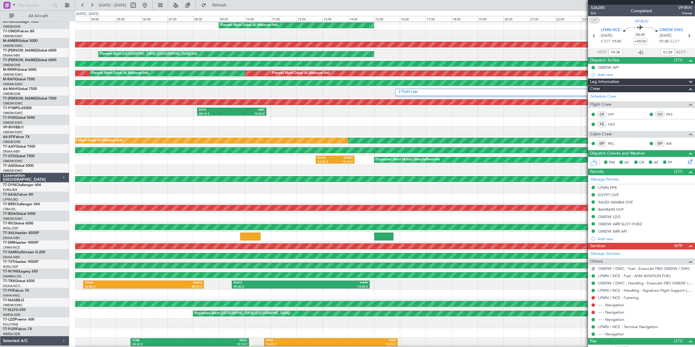
click at [259, 126] on div at bounding box center [385, 122] width 620 height 10
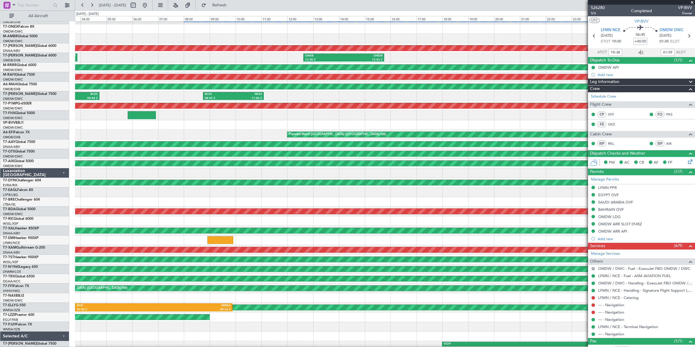
click at [113, 134] on div "Planned Maint [GEOGRAPHIC_DATA] ([GEOGRAPHIC_DATA] Intl)" at bounding box center [385, 135] width 620 height 10
click at [92, 6] on button at bounding box center [91, 5] width 9 height 9
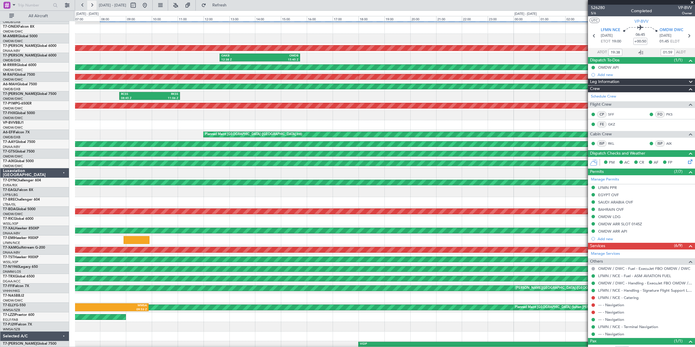
click at [92, 6] on button at bounding box center [91, 5] width 9 height 9
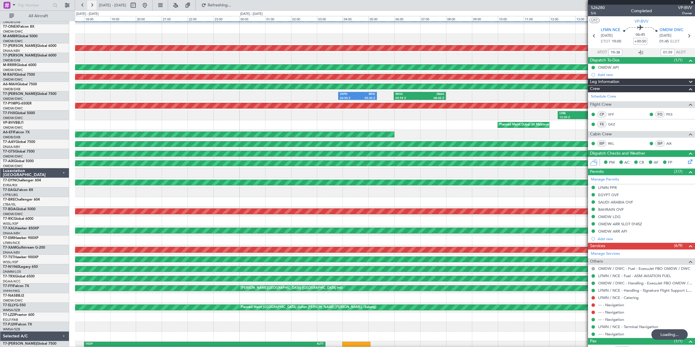
click at [92, 6] on button at bounding box center [91, 5] width 9 height 9
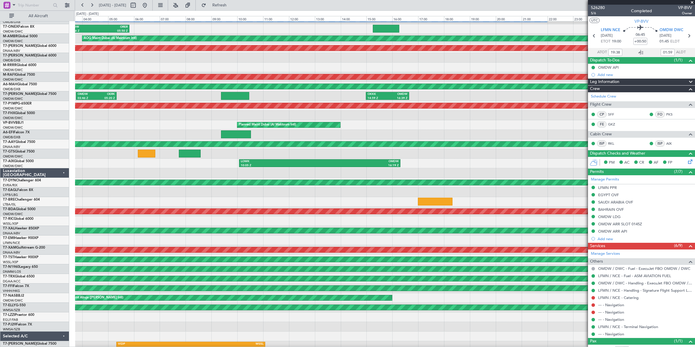
scroll to position [15, 0]
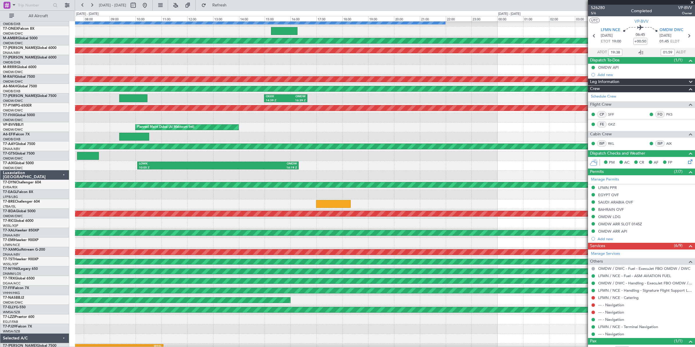
click at [181, 178] on div at bounding box center [385, 175] width 620 height 10
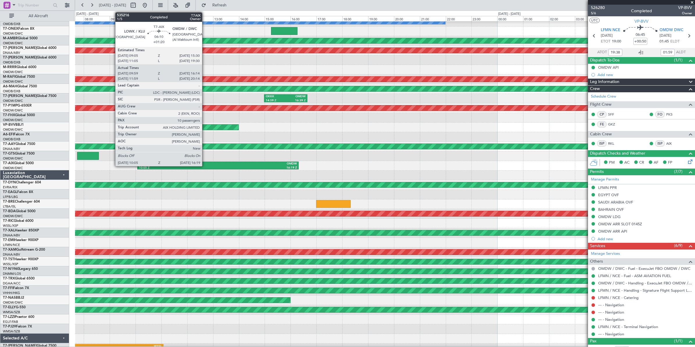
click at [205, 165] on div "LOWK" at bounding box center [178, 164] width 79 height 4
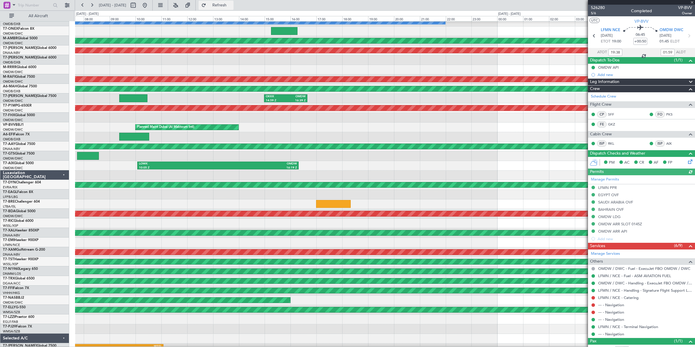
type input "Dherander Fithani (DHF)"
type input "7091"
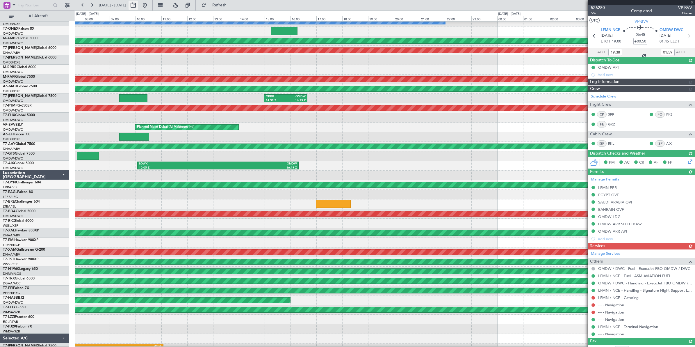
click at [138, 6] on button at bounding box center [133, 5] width 9 height 9
select select "8"
select select "2025"
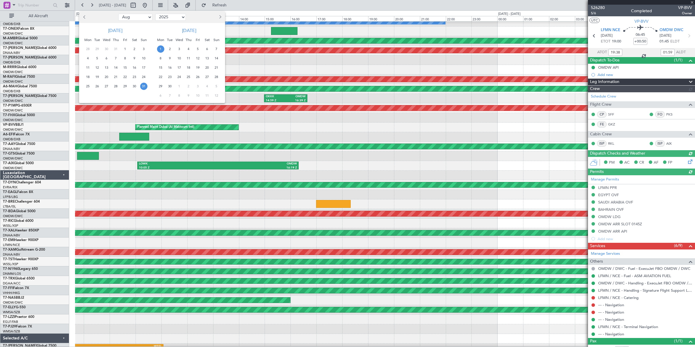
type input "Dherander Fithani (DHF)"
type input "7091"
click at [140, 17] on select "Jan Feb Mar Apr May Jun [DATE] Aug Sep Oct Nov Dec" at bounding box center [135, 17] width 34 height 7
select select "9"
click at [118, 14] on select "Jan Feb Mar Apr May Jun [DATE] Aug Sep Oct Nov Dec" at bounding box center [135, 17] width 34 height 7
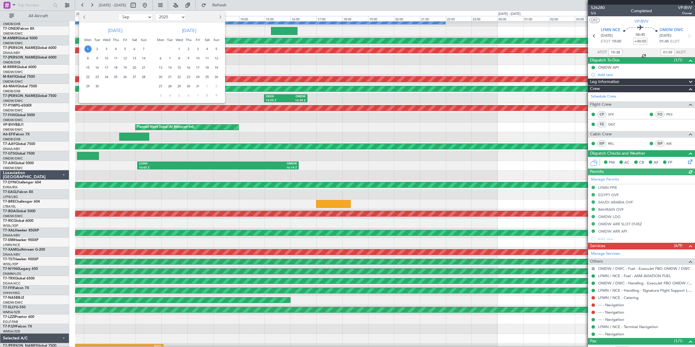
click at [98, 68] on span "16" at bounding box center [97, 67] width 7 height 7
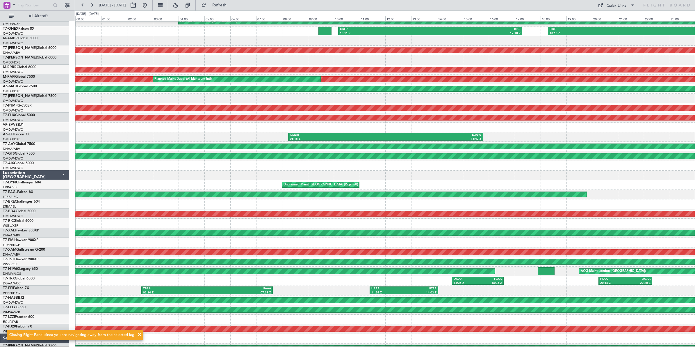
scroll to position [10, 0]
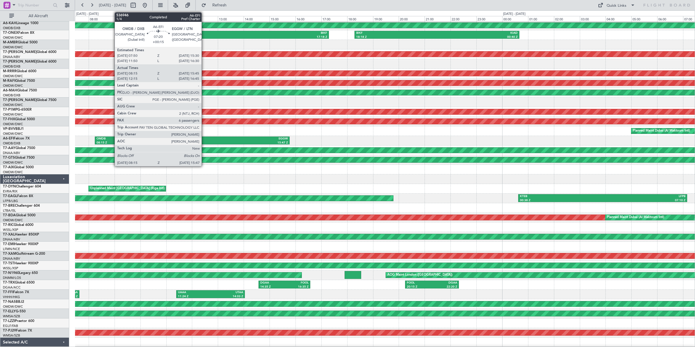
click at [204, 140] on div "EGGW" at bounding box center [240, 139] width 96 height 4
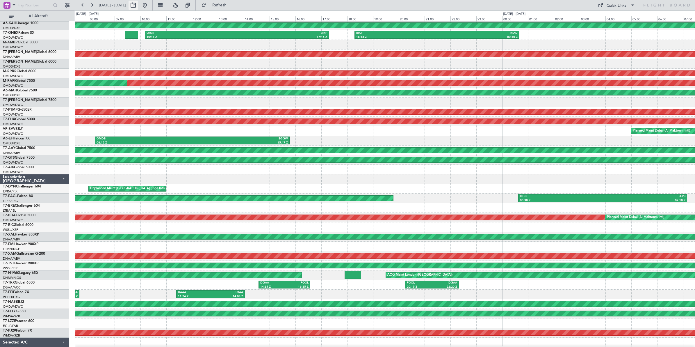
click at [138, 5] on button at bounding box center [133, 5] width 9 height 9
select select "9"
select select "2025"
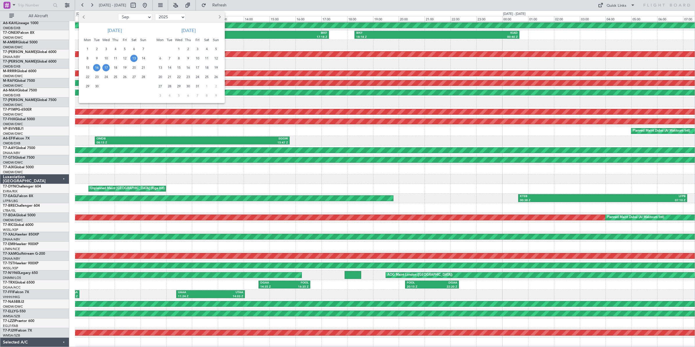
click at [134, 59] on span "13" at bounding box center [133, 58] width 7 height 7
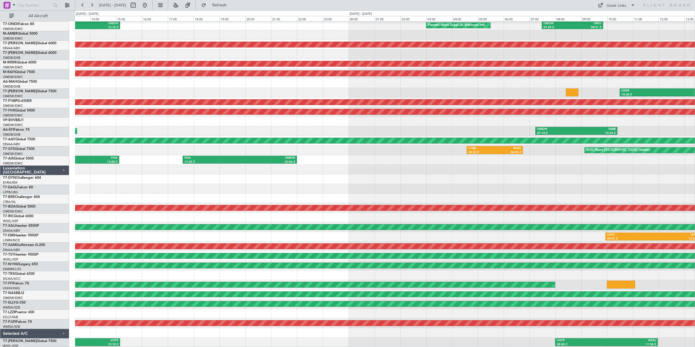
click at [454, 176] on div at bounding box center [385, 179] width 620 height 10
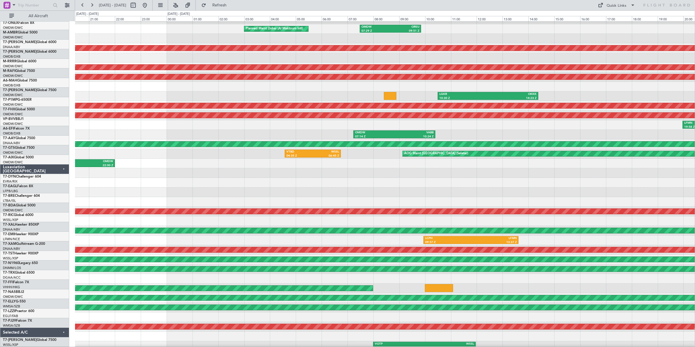
scroll to position [16, 0]
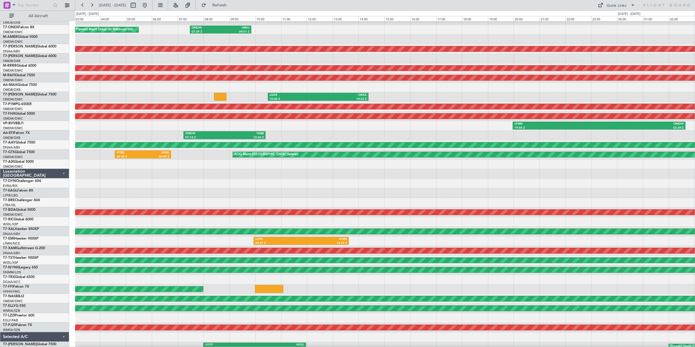
click at [252, 187] on div at bounding box center [385, 184] width 620 height 10
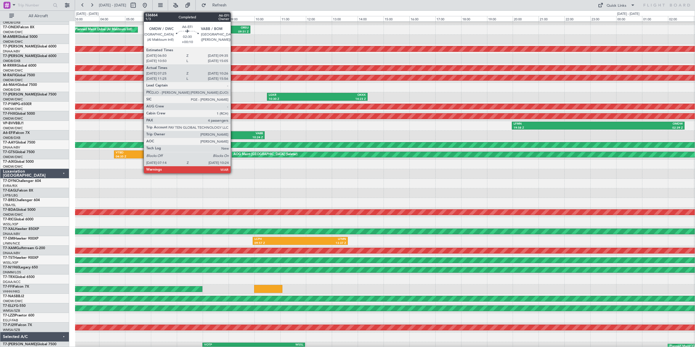
click at [234, 136] on div "10:24 Z" at bounding box center [243, 138] width 39 height 4
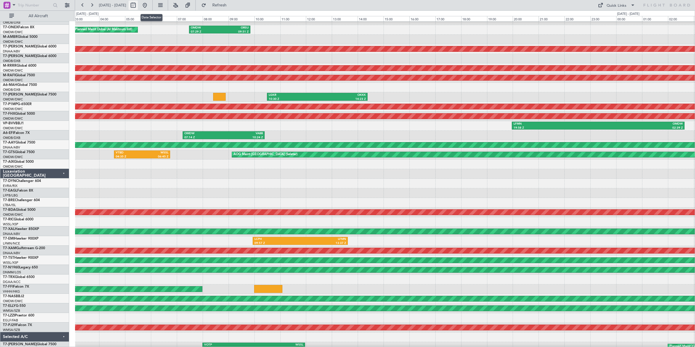
click at [138, 6] on button at bounding box center [133, 5] width 9 height 9
select select "9"
select select "2025"
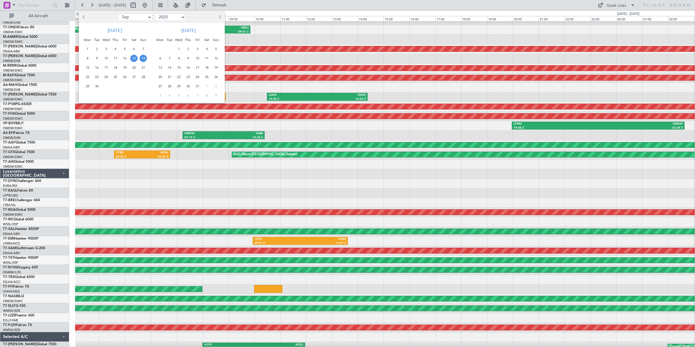
click at [137, 17] on select "Jan Feb Mar Apr May Jun [DATE] Aug Sep Oct Nov Dec" at bounding box center [135, 17] width 34 height 7
select select "5"
click at [118, 14] on select "Jan Feb Mar Apr May Jun [DATE] Aug Sep Oct Nov Dec" at bounding box center [135, 17] width 34 height 7
click at [98, 87] on span "27" at bounding box center [96, 86] width 7 height 7
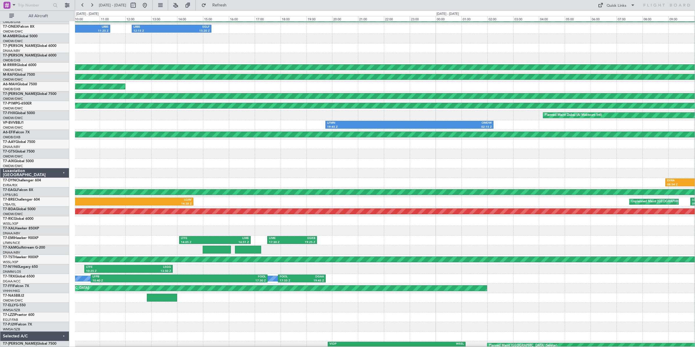
scroll to position [15, 0]
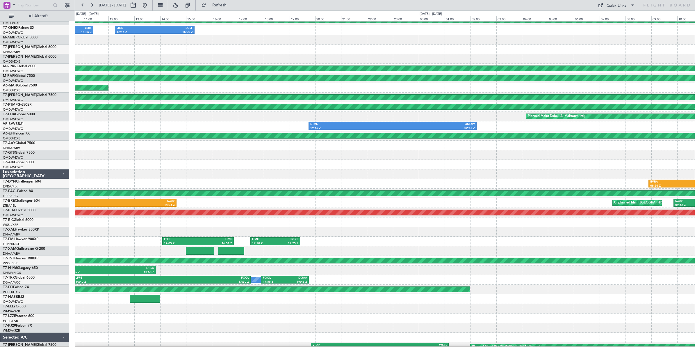
click at [338, 162] on div at bounding box center [385, 165] width 620 height 10
click at [181, 170] on div at bounding box center [385, 174] width 620 height 10
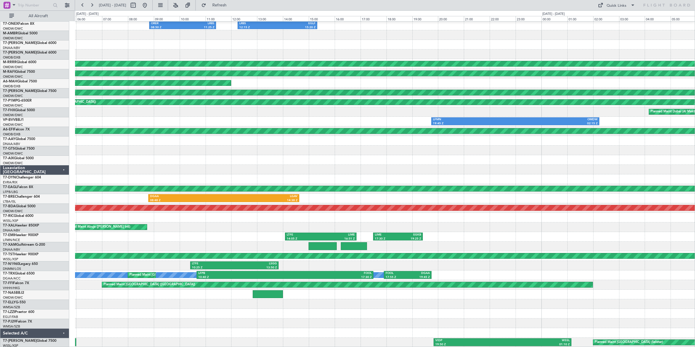
scroll to position [20, 0]
click at [272, 303] on div "Planned Maint Abu Dhabi (Al Bateen Executive) ORER 08:50 Z LRBS 11:25 Z LRBS 12…" at bounding box center [385, 174] width 620 height 346
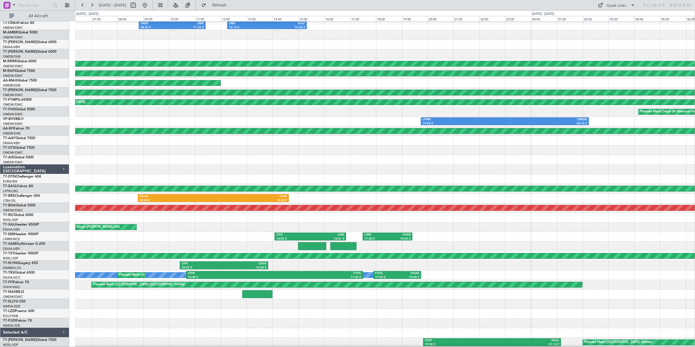
click at [264, 302] on div at bounding box center [385, 304] width 620 height 10
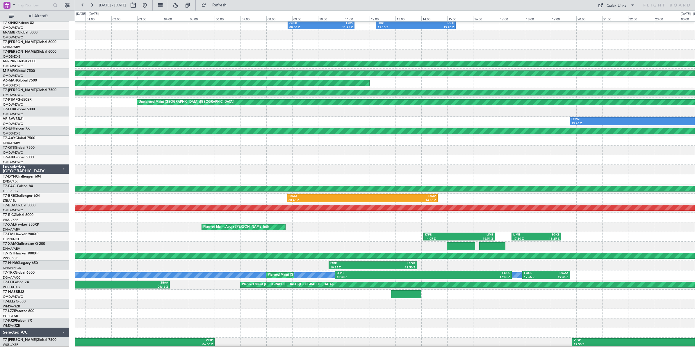
click at [402, 307] on div "Planned Maint Abu Dhabi (Al Bateen Executive) ORER 08:50 Z LRBS 11:25 Z LRBS 12…" at bounding box center [385, 174] width 620 height 346
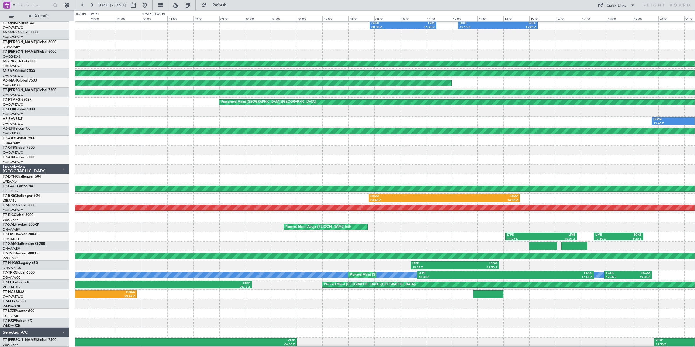
click at [430, 300] on div "Planned Maint Abu Dhabi (Al Bateen Executive) ORER 08:50 Z LRBS 11:25 Z LRBS 12…" at bounding box center [385, 174] width 620 height 346
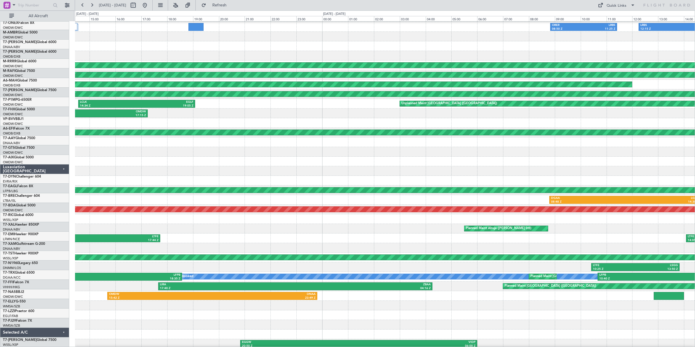
click at [332, 306] on div at bounding box center [385, 305] width 620 height 10
